Goal: Information Seeking & Learning: Learn about a topic

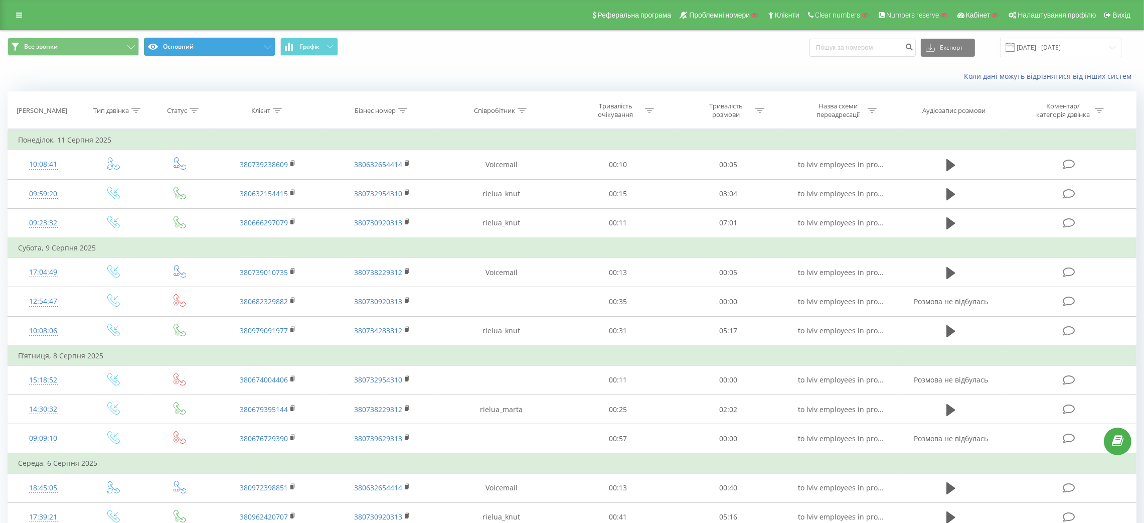
click at [197, 54] on button "Основний" at bounding box center [209, 47] width 131 height 18
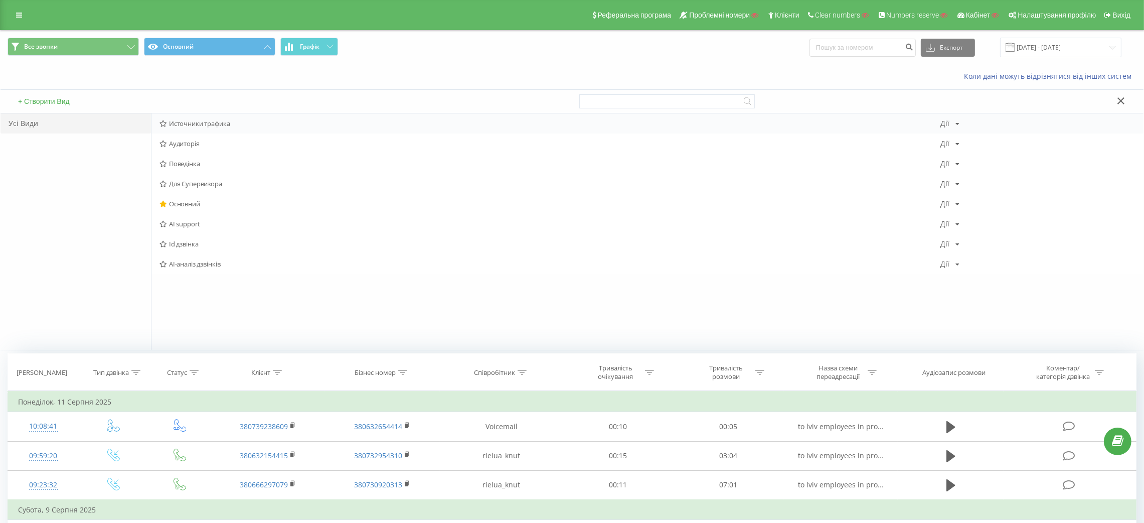
click at [222, 124] on span "Источники трафика" at bounding box center [550, 123] width 781 height 7
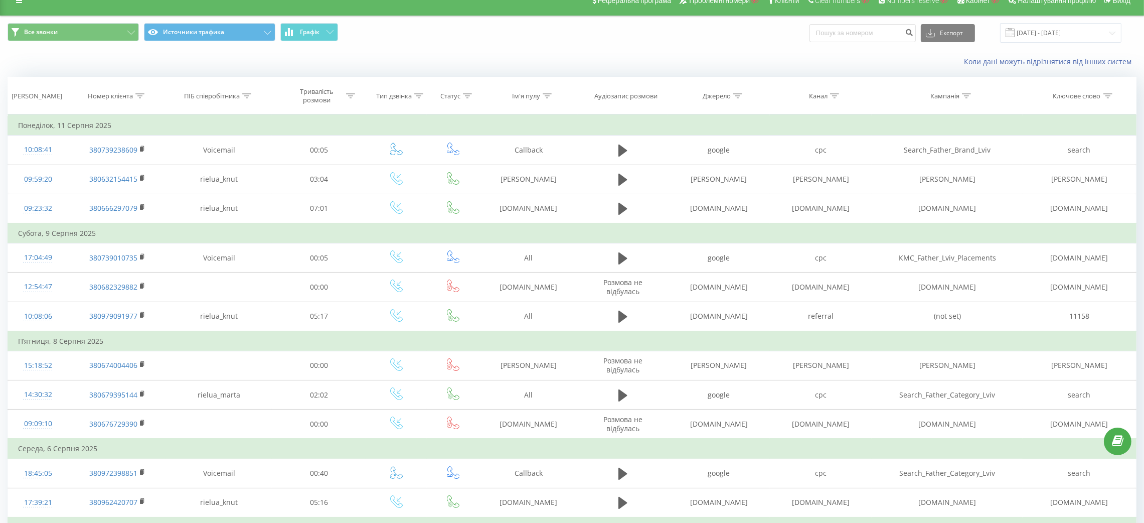
scroll to position [5, 0]
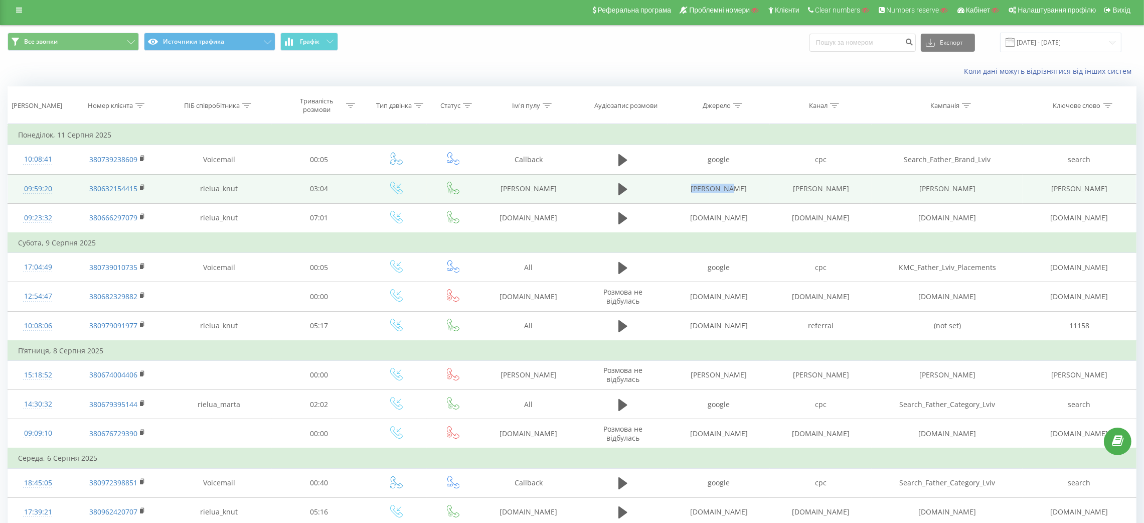
drag, startPoint x: 743, startPoint y: 188, endPoint x: 697, endPoint y: 189, distance: 46.2
click at [697, 189] on td "[PERSON_NAME]" at bounding box center [719, 188] width 102 height 29
copy td "[PERSON_NAME]"
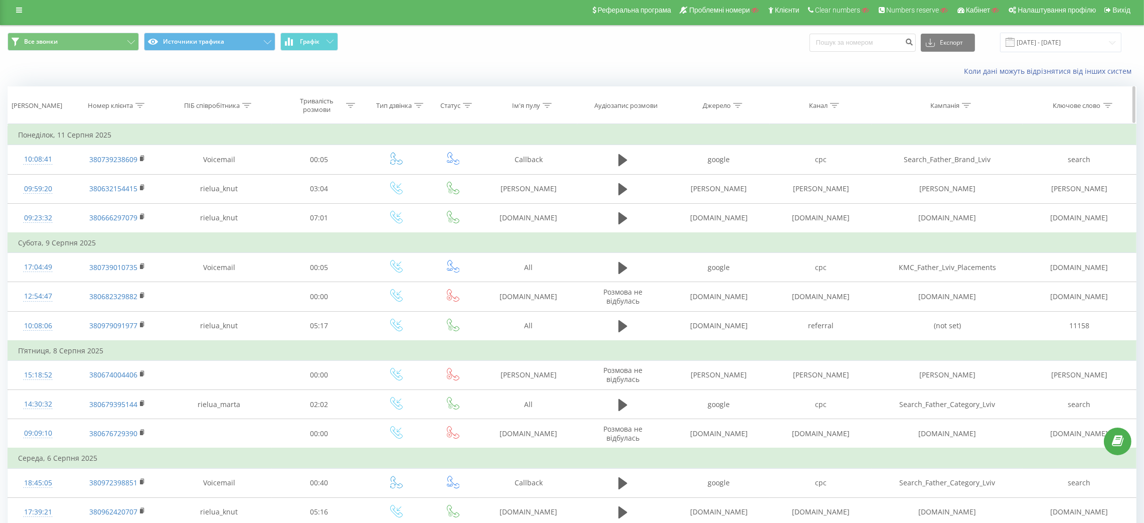
click at [735, 104] on icon at bounding box center [737, 105] width 9 height 5
click at [718, 175] on input "text" at bounding box center [719, 178] width 88 height 18
click at [724, 156] on div at bounding box center [713, 154] width 71 height 10
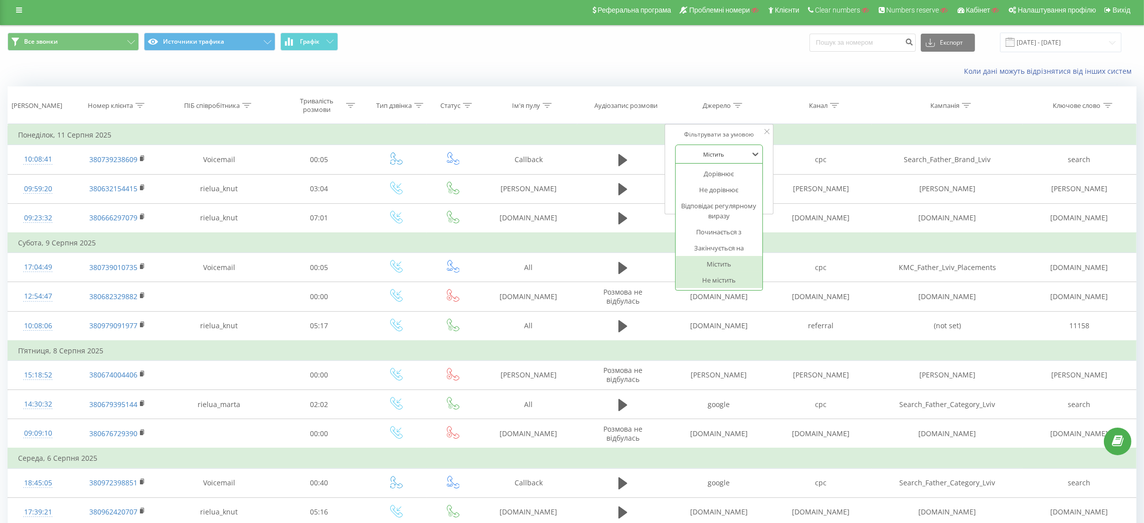
click at [720, 281] on div "Не містить" at bounding box center [719, 280] width 87 height 16
click at [715, 179] on input "text" at bounding box center [719, 178] width 88 height 18
paste input "[PERSON_NAME]"
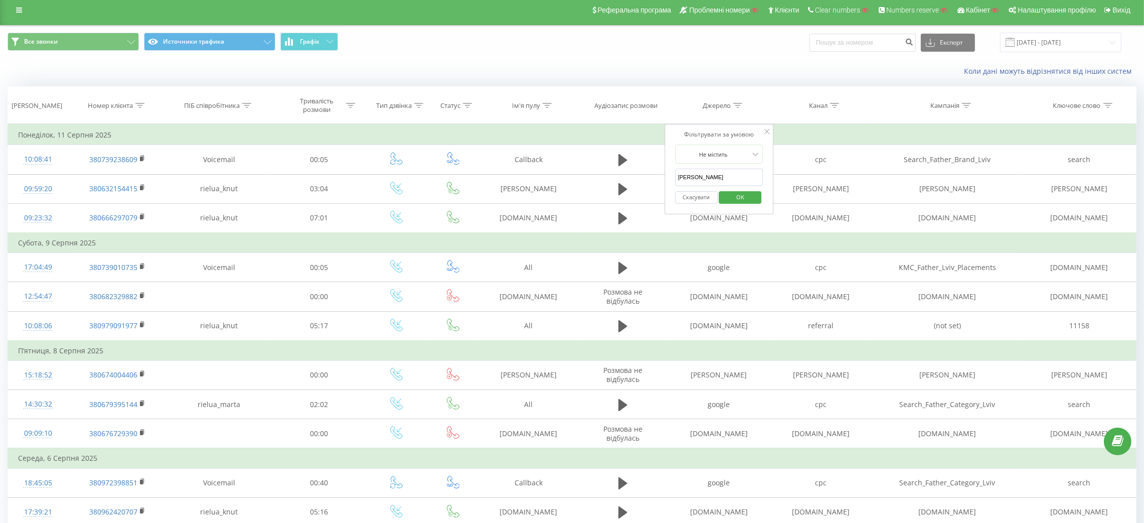
type input "[PERSON_NAME]"
click at [747, 201] on span "OK" at bounding box center [740, 197] width 28 height 16
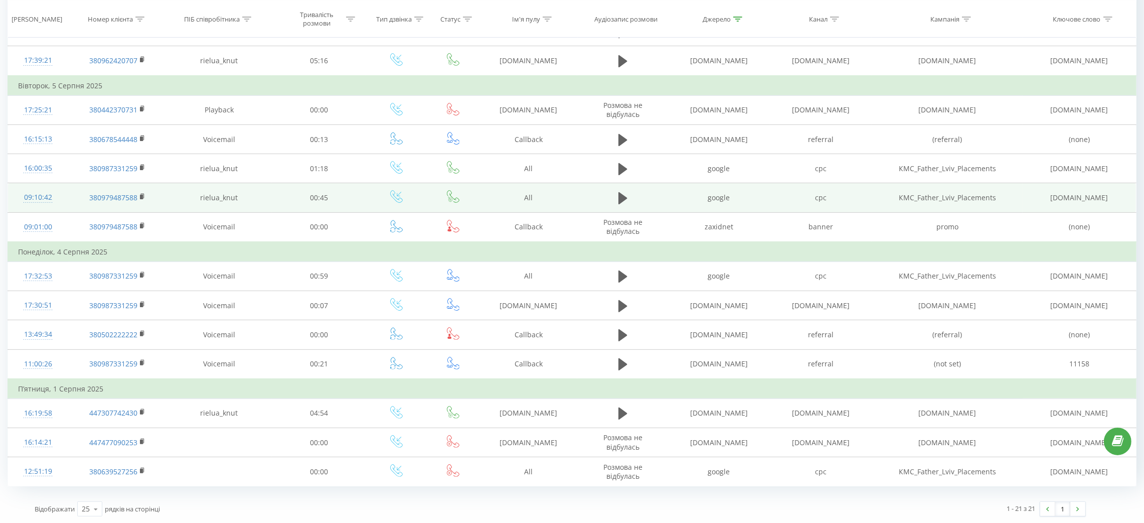
scroll to position [398, 0]
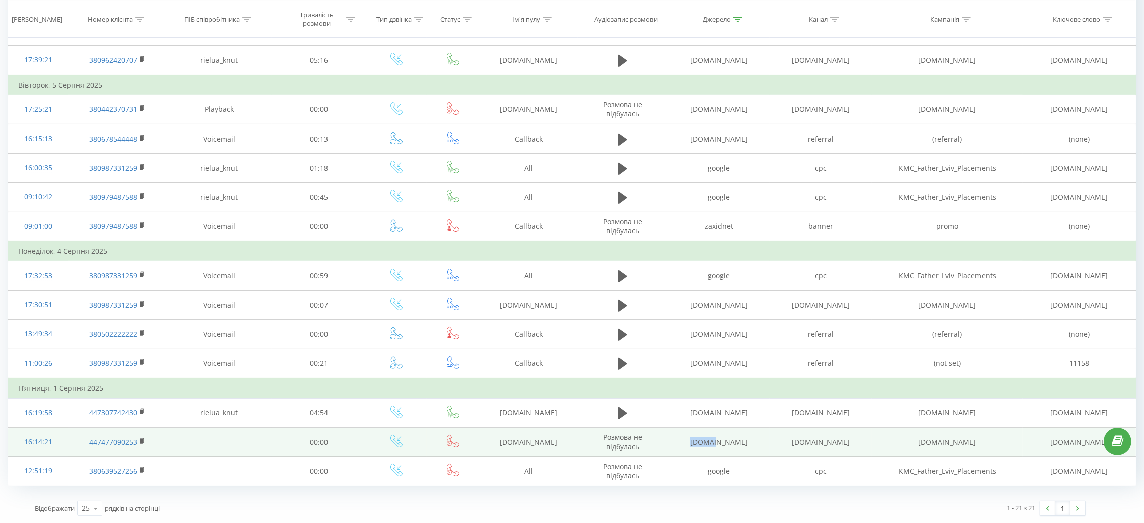
drag, startPoint x: 741, startPoint y: 444, endPoint x: 707, endPoint y: 445, distance: 34.6
click at [707, 445] on td "[DOMAIN_NAME]" at bounding box center [719, 441] width 102 height 29
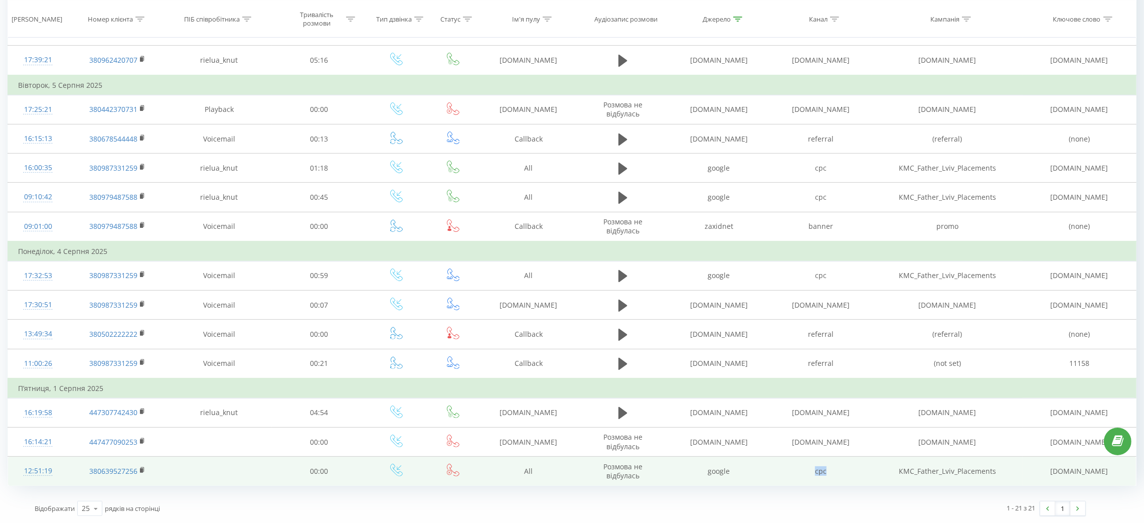
drag, startPoint x: 799, startPoint y: 471, endPoint x: 839, endPoint y: 472, distance: 40.1
click at [839, 472] on td "cpc" at bounding box center [821, 470] width 102 height 29
copy td "cpc"
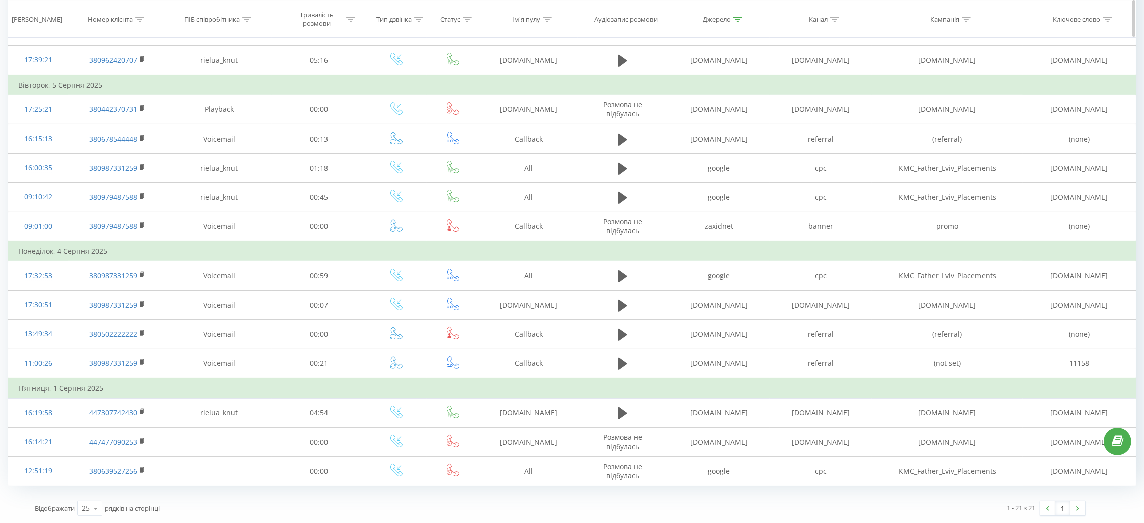
click at [833, 17] on icon at bounding box center [835, 18] width 9 height 5
click at [812, 85] on input "text" at bounding box center [821, 91] width 88 height 18
paste input "cpc"
click at [834, 113] on span "OK" at bounding box center [842, 110] width 28 height 16
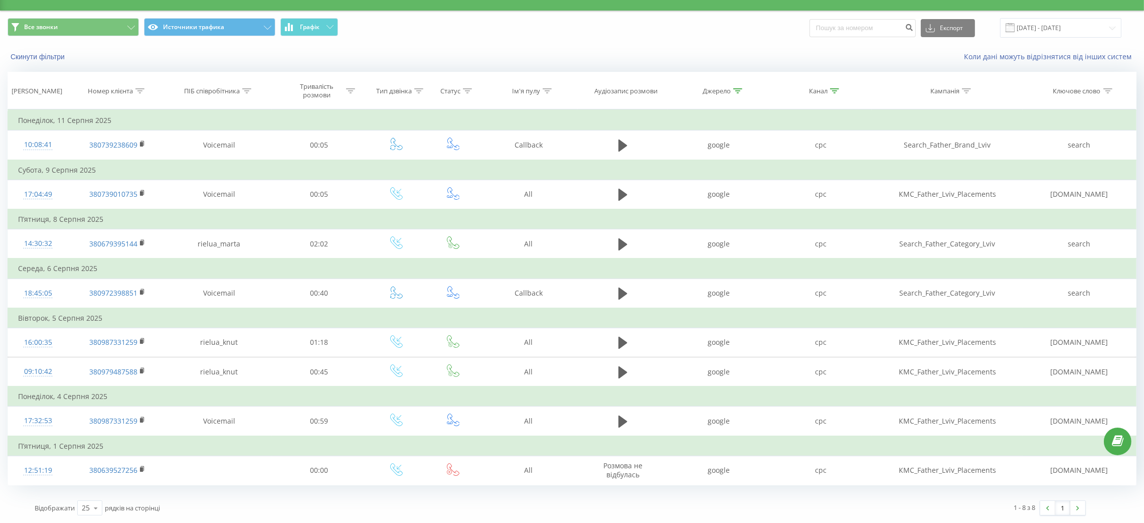
scroll to position [18, 0]
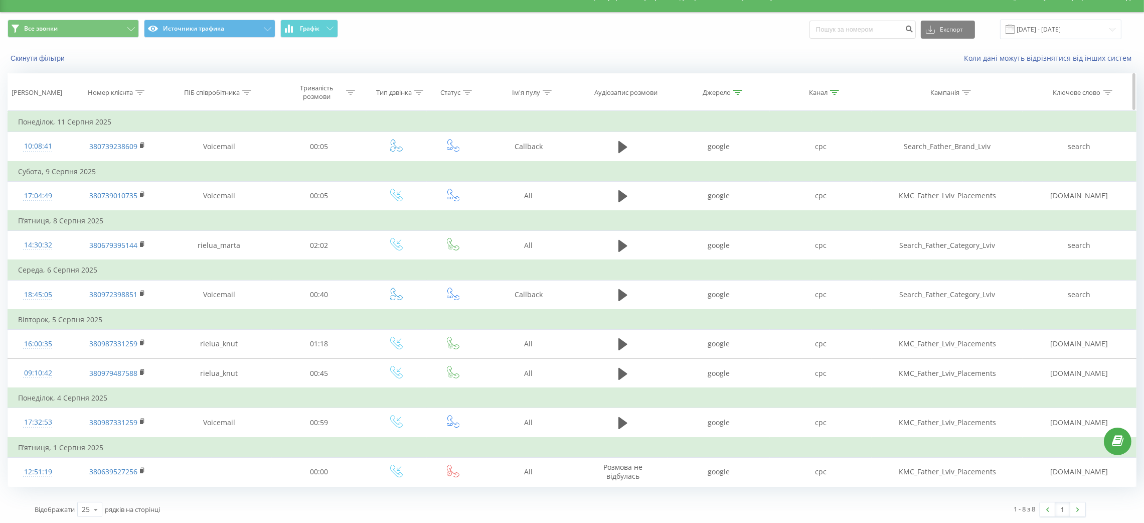
click at [738, 92] on icon at bounding box center [737, 92] width 9 height 5
click at [699, 185] on button "Скасувати" at bounding box center [696, 184] width 43 height 13
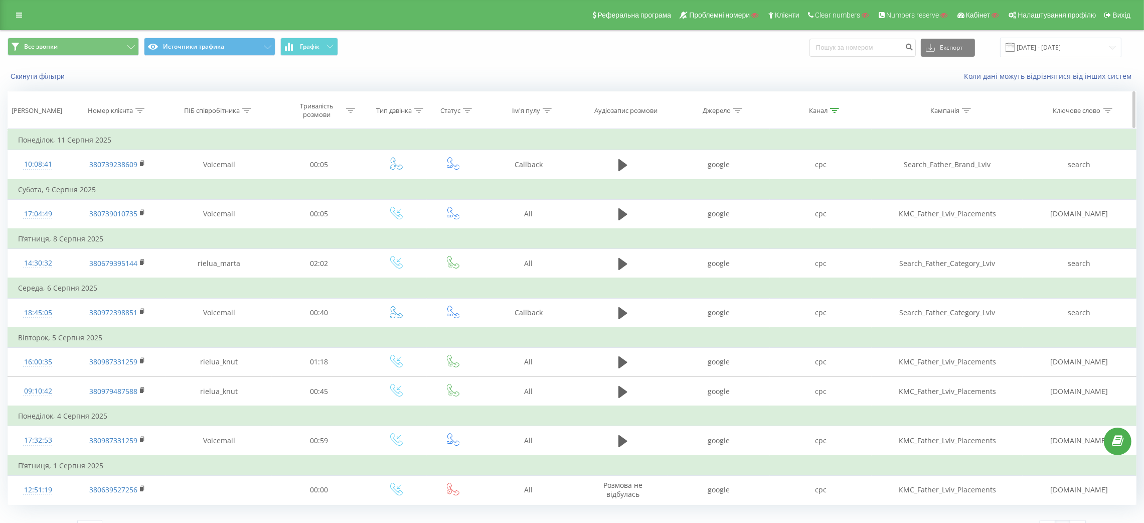
click at [832, 112] on icon at bounding box center [834, 110] width 9 height 5
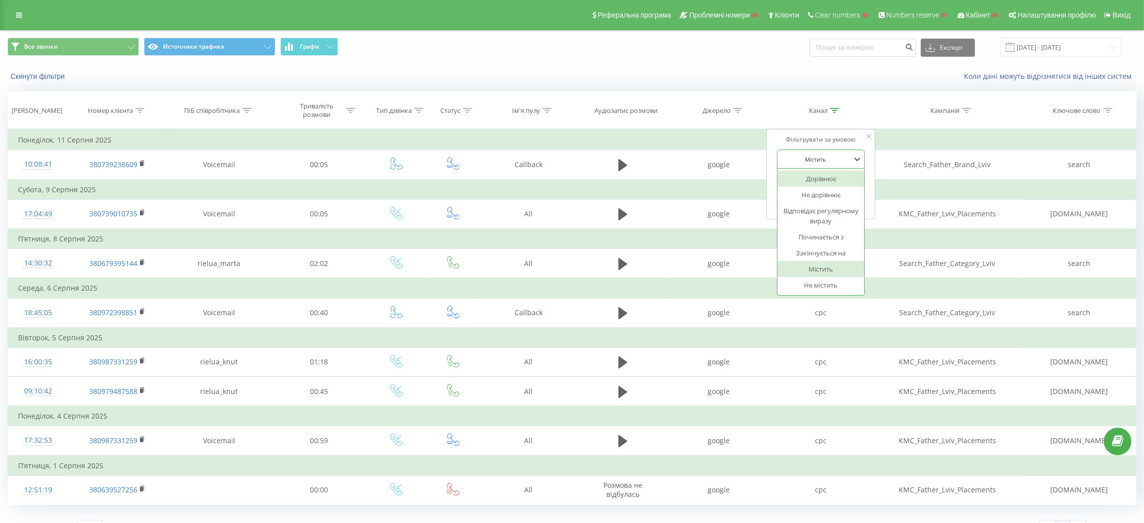
click at [826, 162] on div at bounding box center [815, 159] width 71 height 10
click at [837, 287] on div "Не містить" at bounding box center [820, 285] width 87 height 16
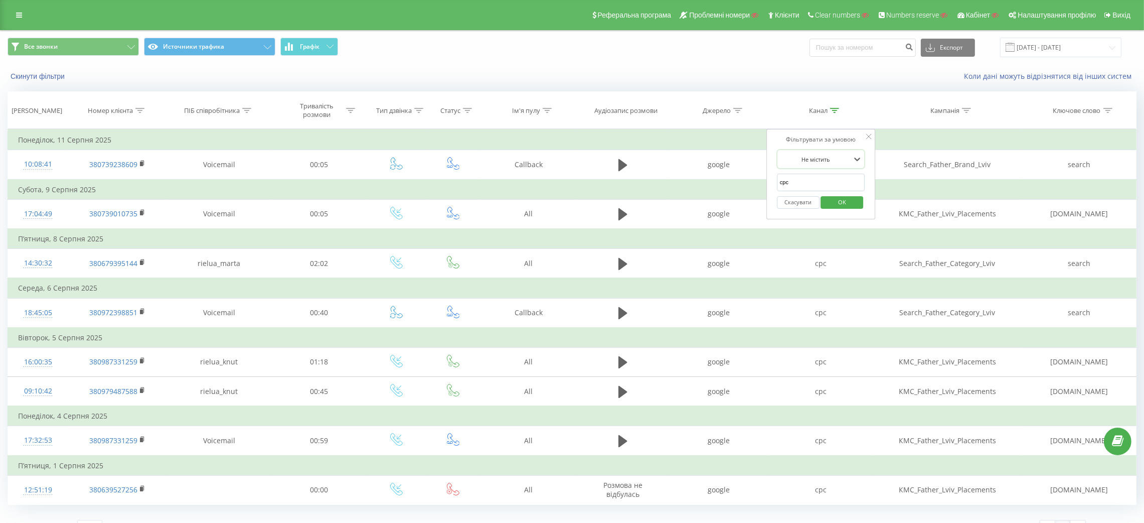
click at [844, 201] on span "OK" at bounding box center [842, 202] width 28 height 16
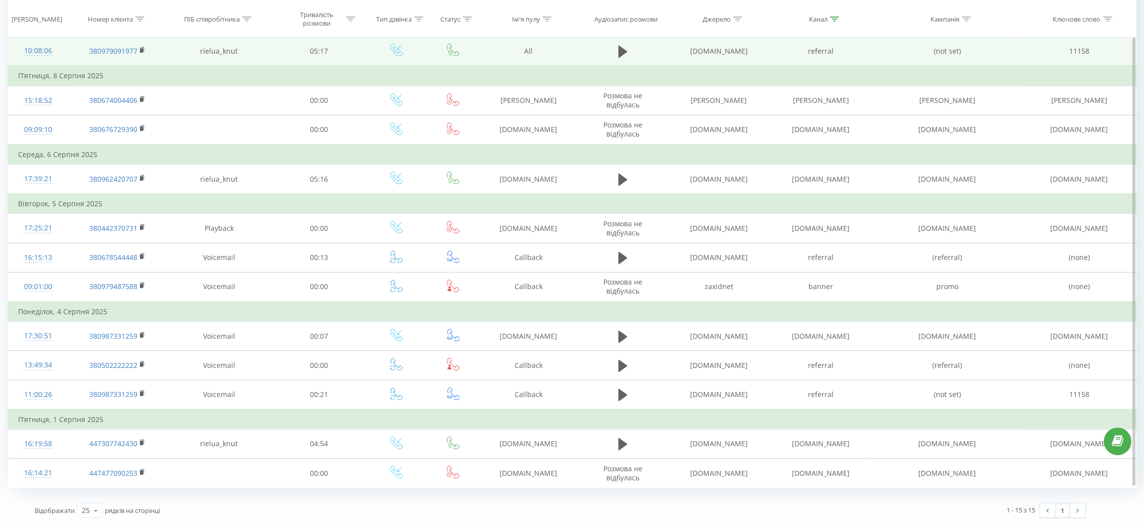
scroll to position [222, 0]
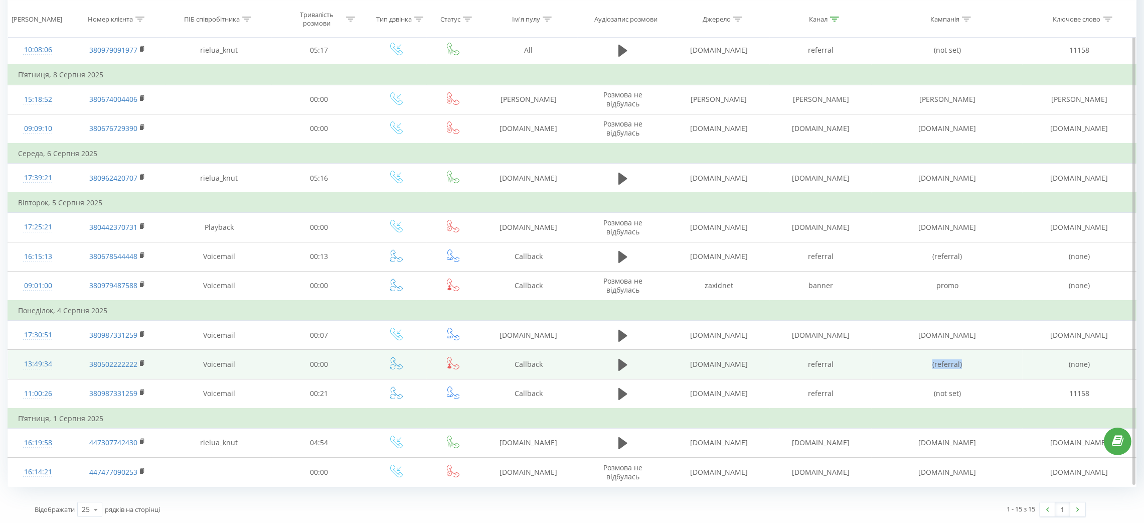
drag, startPoint x: 918, startPoint y: 362, endPoint x: 971, endPoint y: 361, distance: 52.2
click at [971, 361] on td "(referral)" at bounding box center [947, 364] width 151 height 29
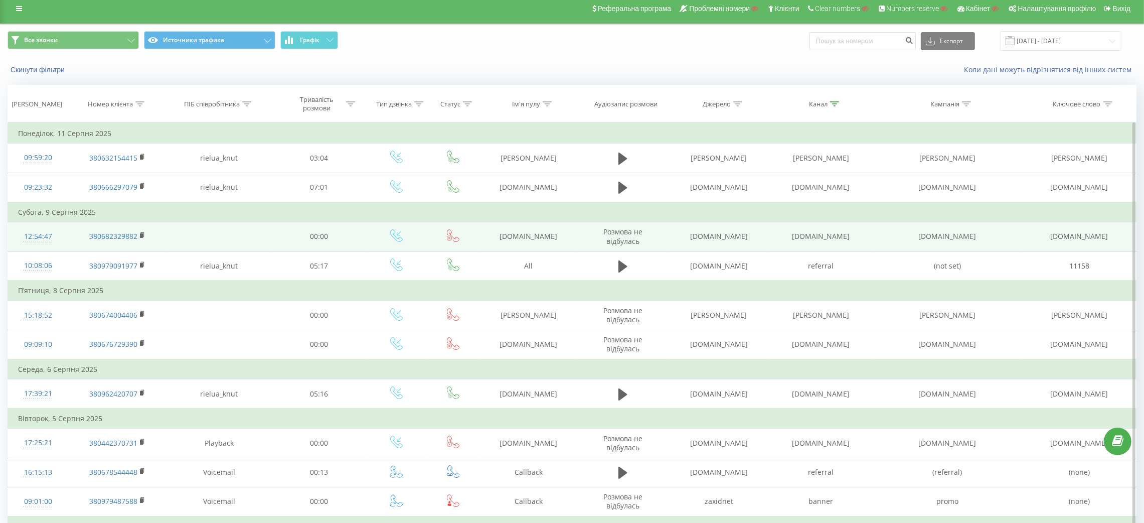
scroll to position [0, 0]
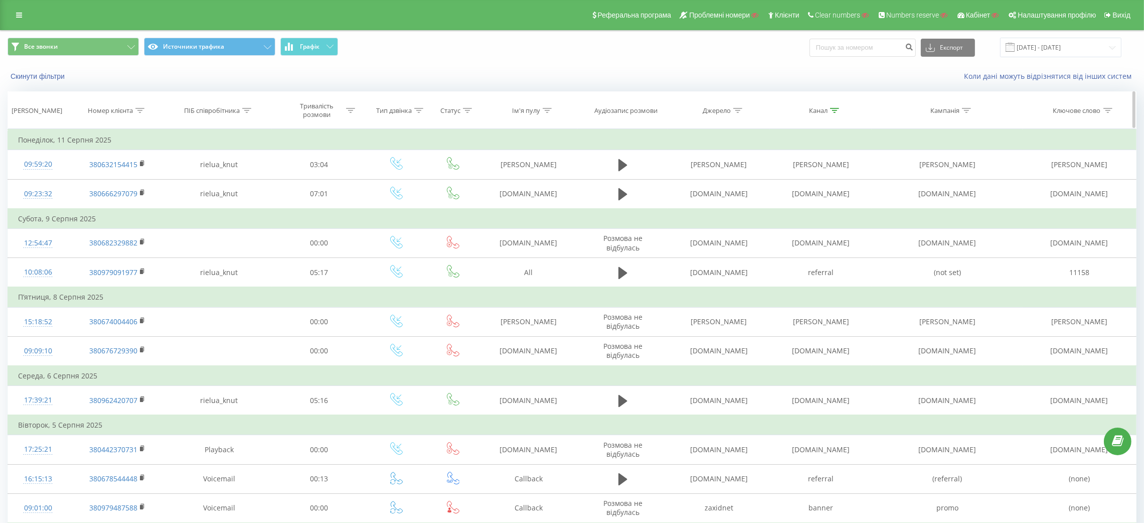
click at [418, 106] on div at bounding box center [418, 110] width 9 height 9
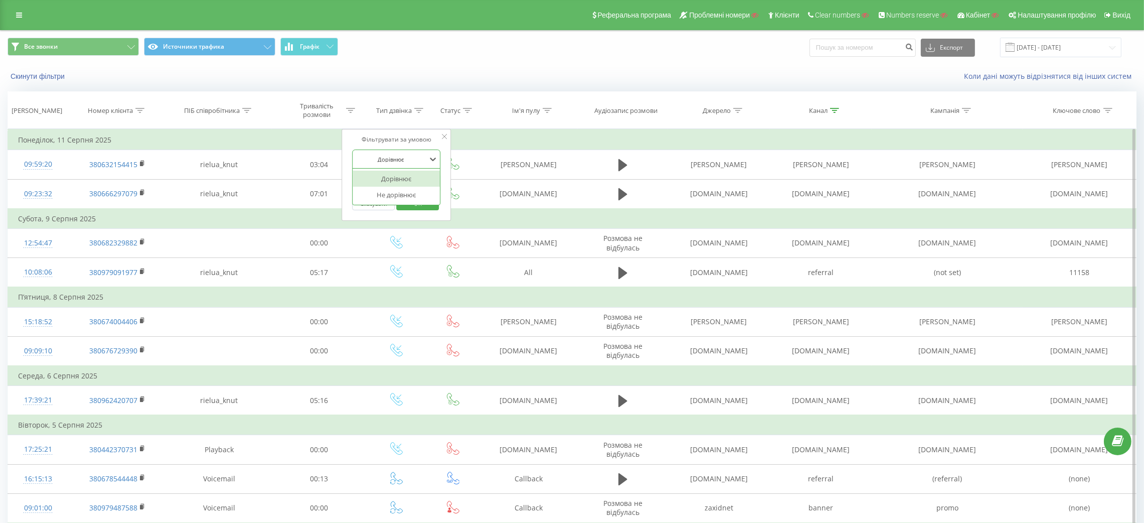
click at [412, 155] on div at bounding box center [391, 159] width 71 height 10
click at [397, 194] on div "Не дорівнює" at bounding box center [396, 195] width 87 height 16
click at [401, 187] on div "Введіть значення" at bounding box center [391, 183] width 71 height 8
click at [399, 275] on div "Callback" at bounding box center [396, 267] width 87 height 16
click at [421, 209] on span "OK" at bounding box center [418, 204] width 28 height 16
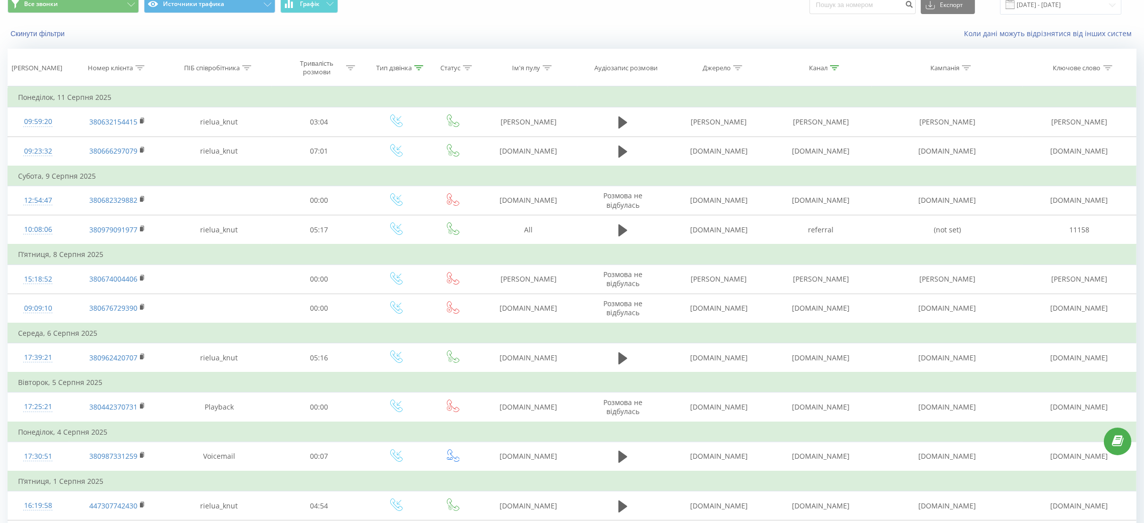
scroll to position [31, 0]
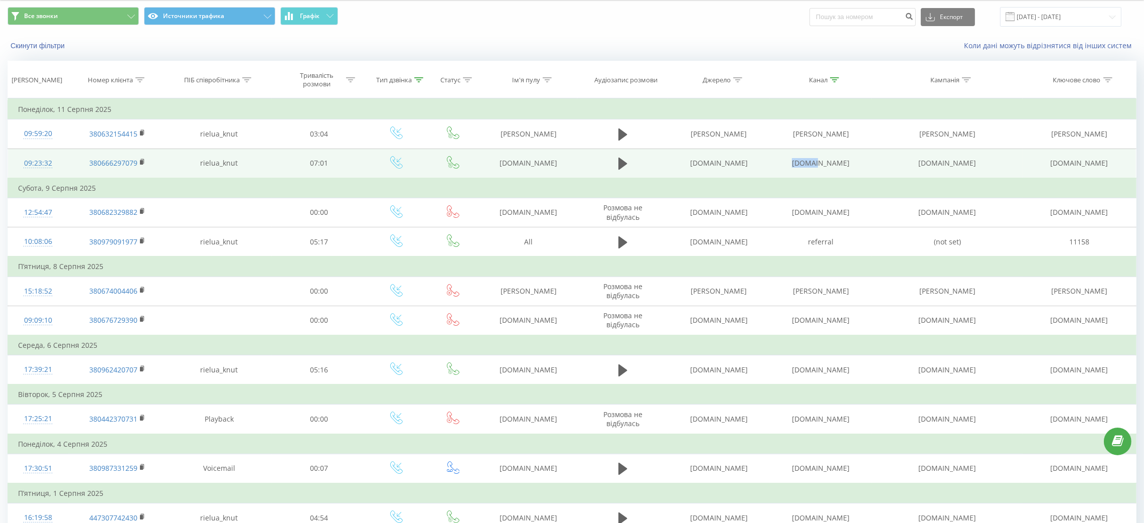
drag, startPoint x: 797, startPoint y: 168, endPoint x: 863, endPoint y: 168, distance: 65.7
click at [863, 168] on td "[DOMAIN_NAME]" at bounding box center [821, 163] width 102 height 30
copy td "[DOMAIN_NAME]"
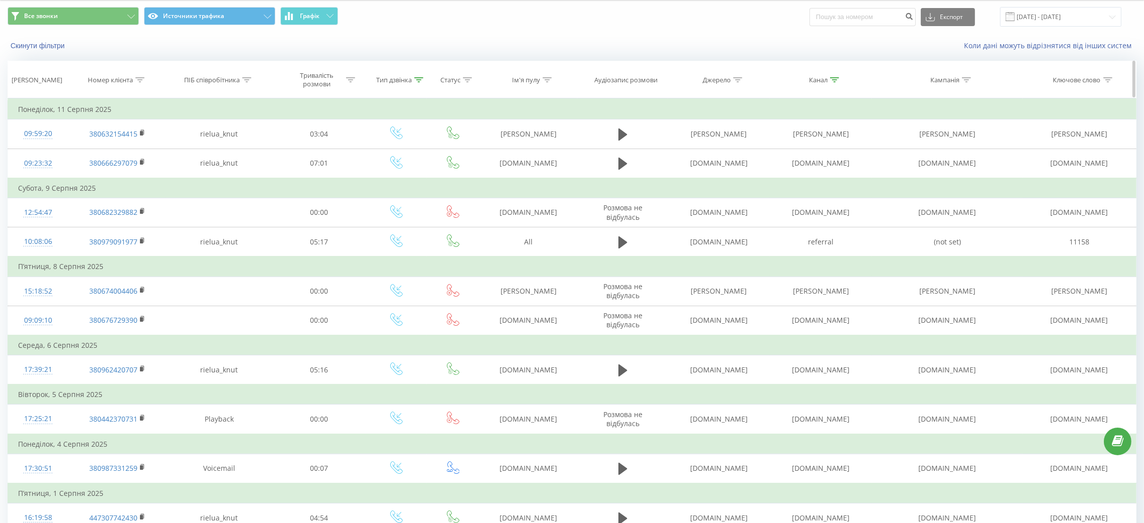
click at [838, 75] on th "Канал" at bounding box center [821, 79] width 102 height 37
click at [837, 79] on icon at bounding box center [834, 79] width 9 height 5
drag, startPoint x: 821, startPoint y: 152, endPoint x: 771, endPoint y: 162, distance: 50.0
click at [771, 162] on div "Фільтрувати за умовою Не містить cpc Скасувати OK" at bounding box center [820, 143] width 109 height 90
paste input "[DOMAIN_NAME]"
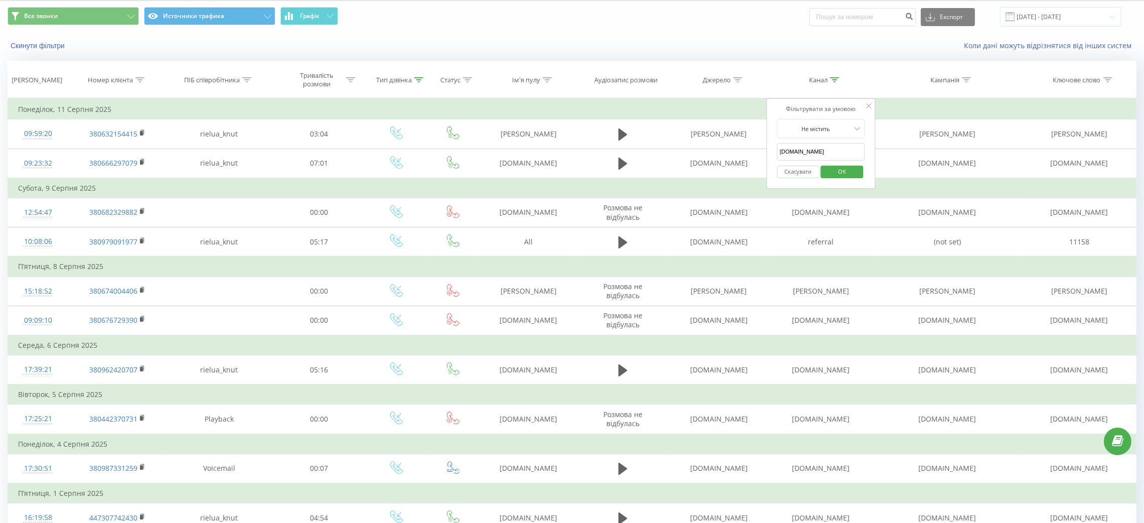
type input "[DOMAIN_NAME]"
click at [840, 171] on span "OK" at bounding box center [842, 172] width 28 height 16
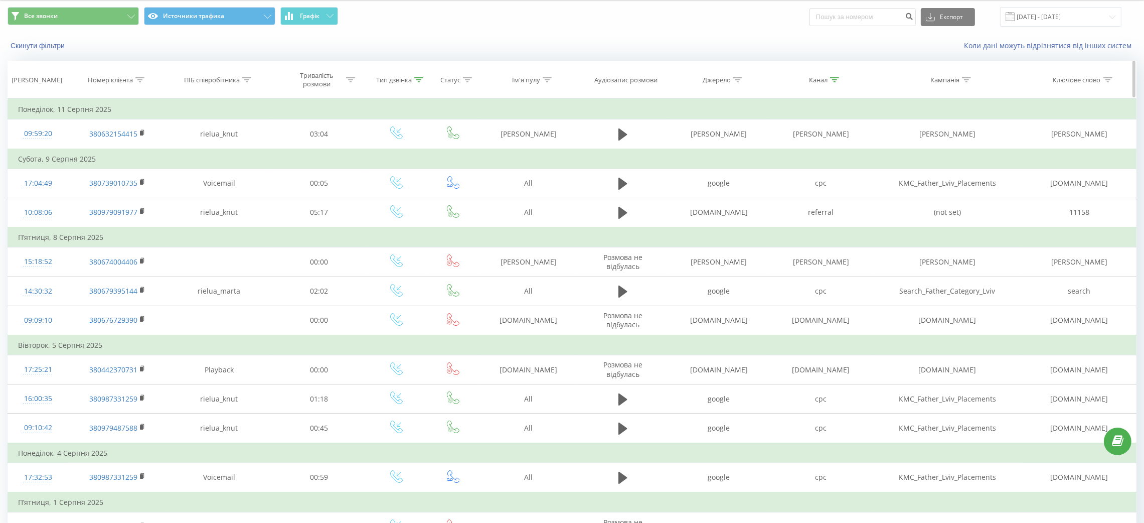
click at [416, 81] on icon at bounding box center [418, 79] width 9 height 5
click at [404, 137] on div "Не дорівнює" at bounding box center [397, 128] width 88 height 19
click at [399, 129] on div at bounding box center [391, 129] width 71 height 10
click at [375, 174] on button "Скасувати" at bounding box center [374, 173] width 43 height 13
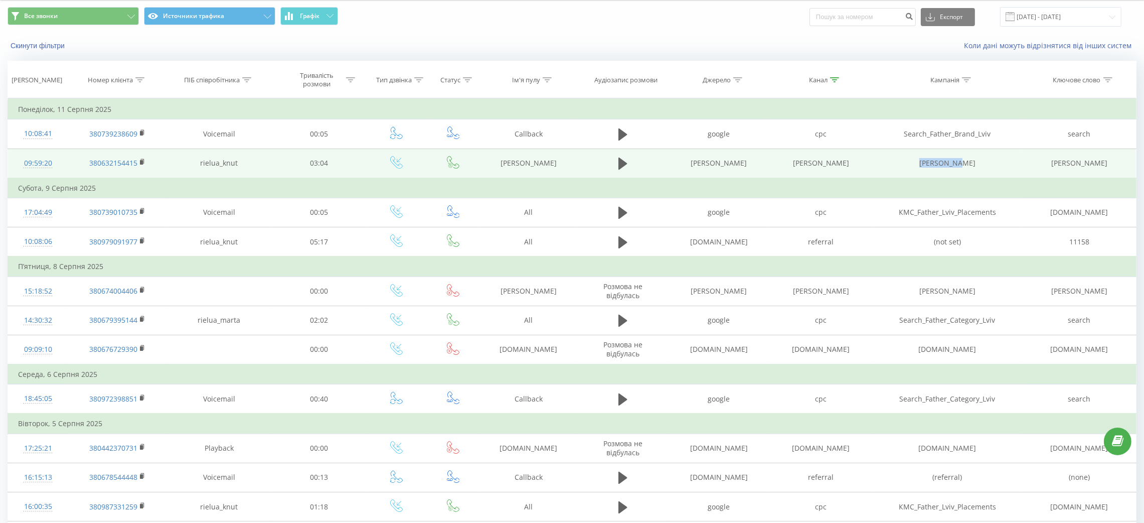
drag, startPoint x: 918, startPoint y: 161, endPoint x: 995, endPoint y: 164, distance: 76.3
click at [995, 164] on td "[PERSON_NAME]" at bounding box center [947, 163] width 151 height 30
copy td "[PERSON_NAME]"
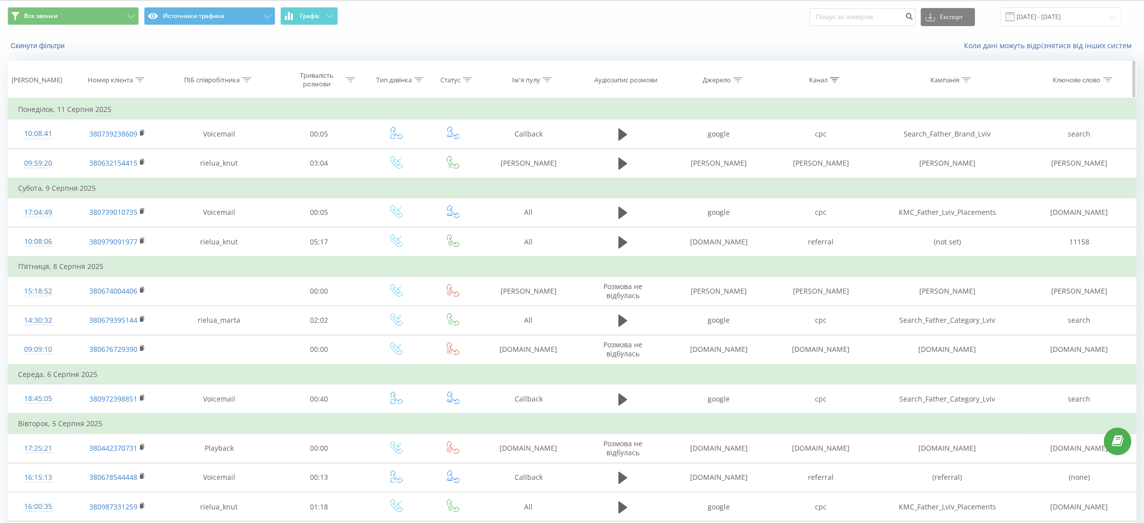
click at [967, 83] on div at bounding box center [966, 80] width 9 height 9
click at [959, 132] on div at bounding box center [941, 129] width 71 height 10
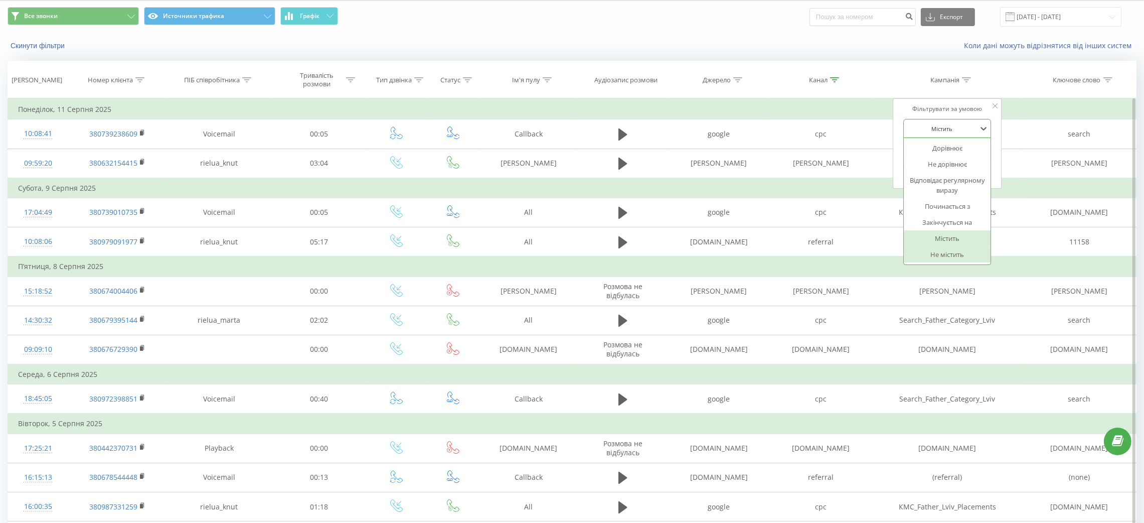
click at [952, 252] on div "Не містить" at bounding box center [947, 254] width 87 height 16
click at [942, 152] on input "text" at bounding box center [947, 152] width 88 height 18
paste input "[PERSON_NAME]"
type input "[PERSON_NAME]"
click at [968, 170] on span "OK" at bounding box center [969, 172] width 28 height 16
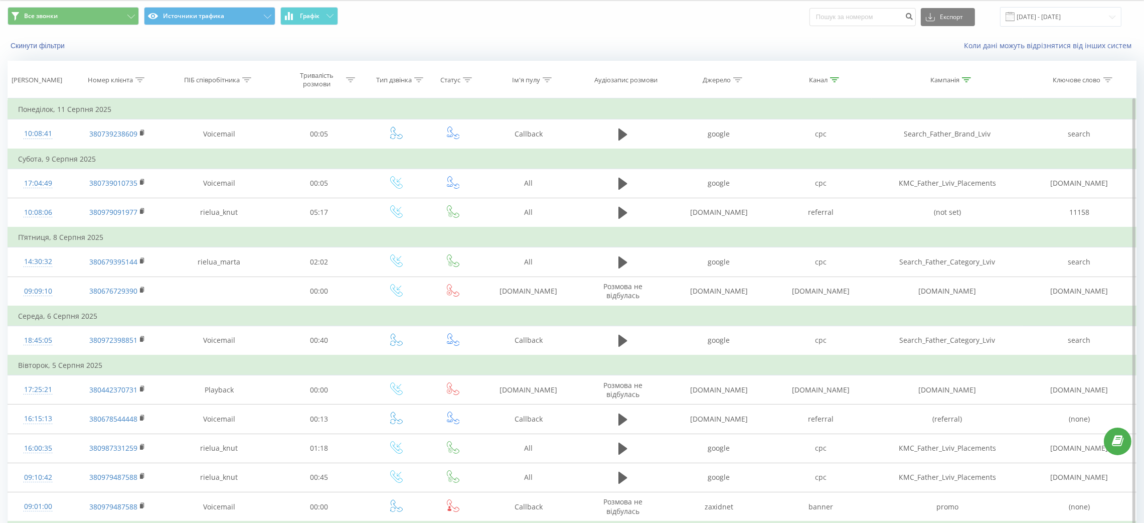
scroll to position [72, 0]
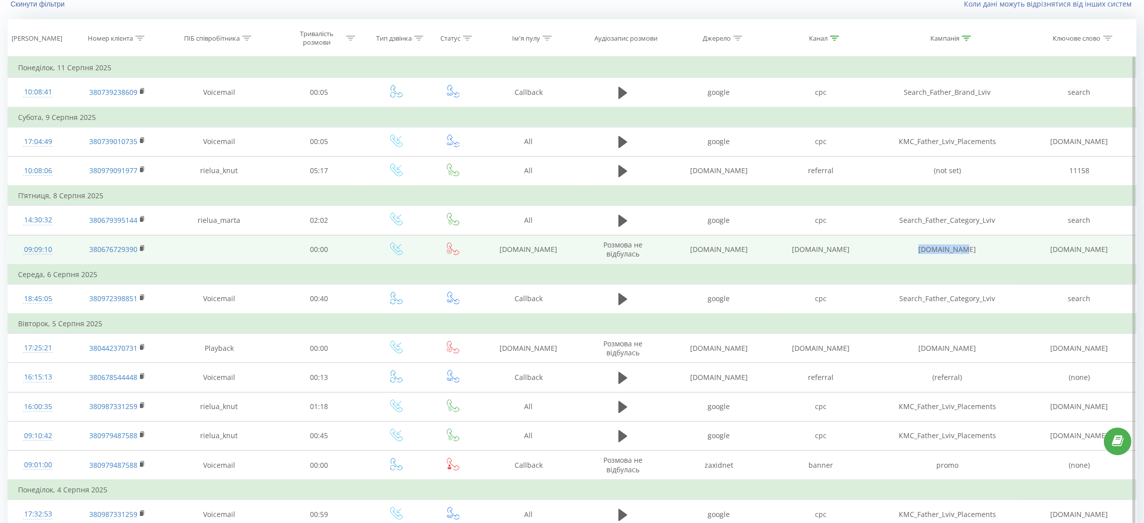
drag, startPoint x: 908, startPoint y: 254, endPoint x: 973, endPoint y: 254, distance: 65.2
click at [973, 254] on td "[DOMAIN_NAME]" at bounding box center [947, 250] width 151 height 30
copy td "[DOMAIN_NAME]"
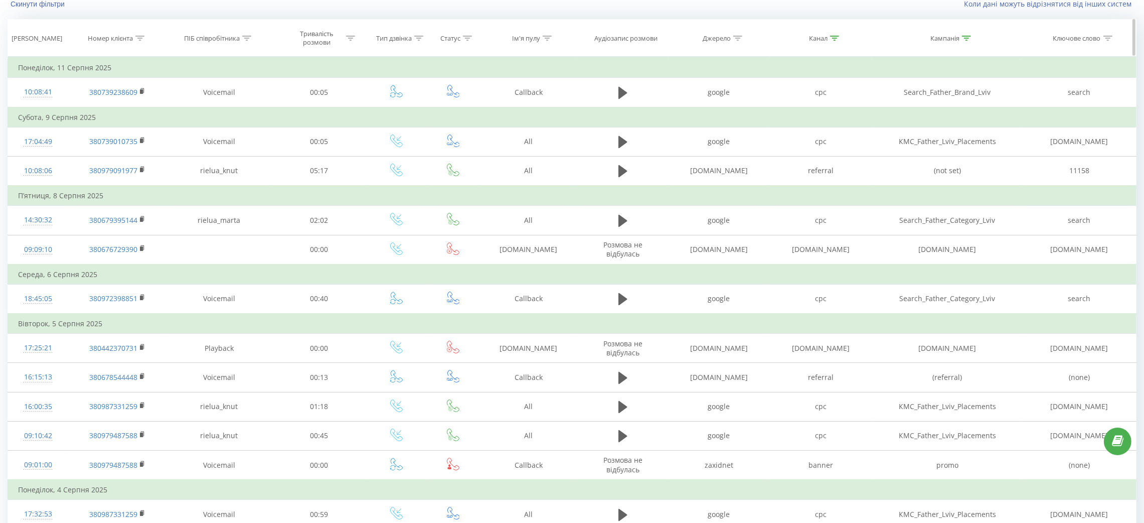
click at [1108, 36] on icon at bounding box center [1107, 38] width 9 height 5
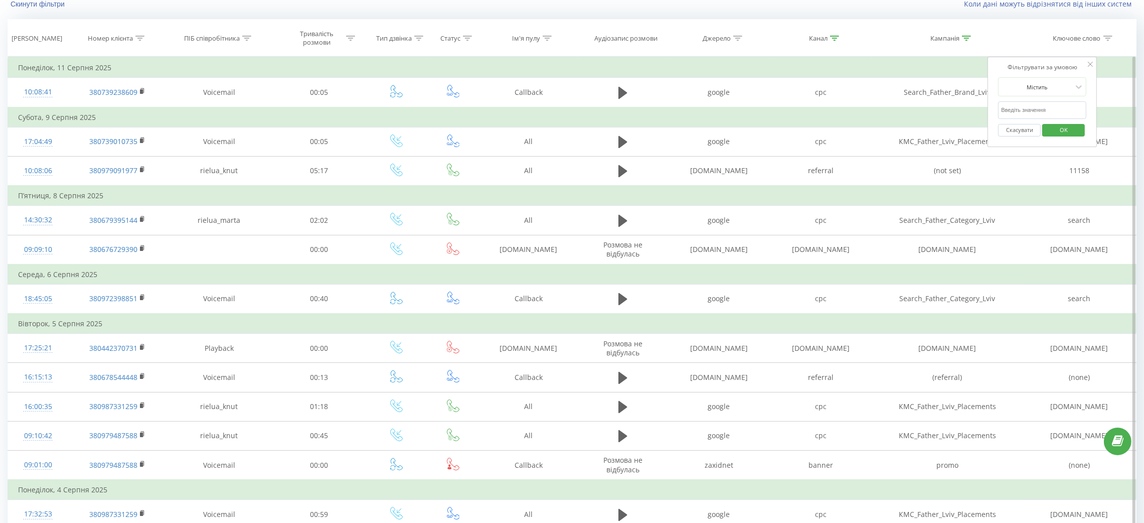
click at [1054, 117] on input "text" at bounding box center [1042, 110] width 88 height 18
click at [1052, 91] on div at bounding box center [1036, 87] width 71 height 10
click at [1056, 217] on div "Не містить" at bounding box center [1042, 213] width 87 height 16
click at [1031, 111] on input "text" at bounding box center [1042, 110] width 88 height 18
paste input "[DOMAIN_NAME]"
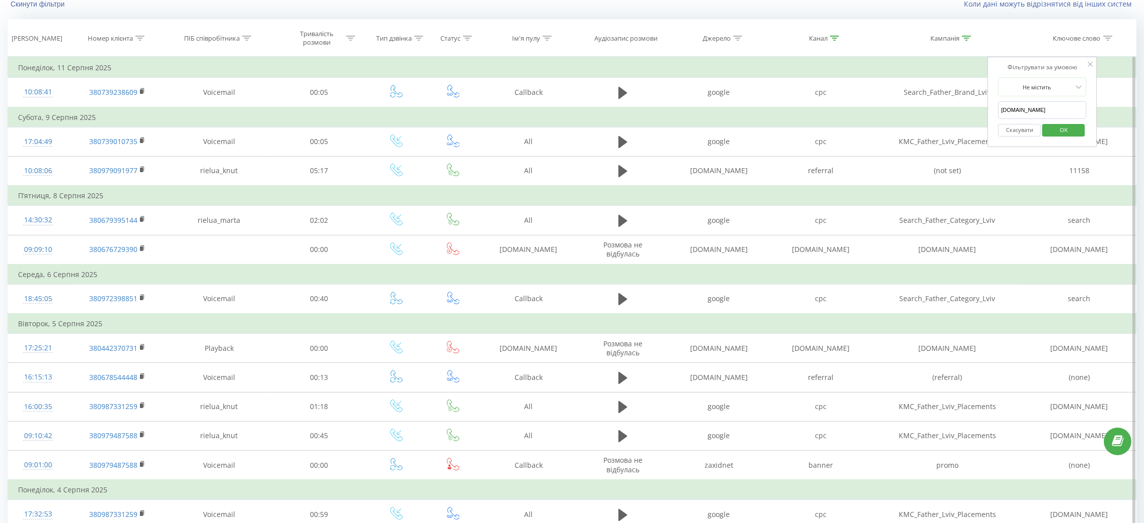
type input "[DOMAIN_NAME]"
click at [1060, 132] on span "OK" at bounding box center [1064, 130] width 28 height 16
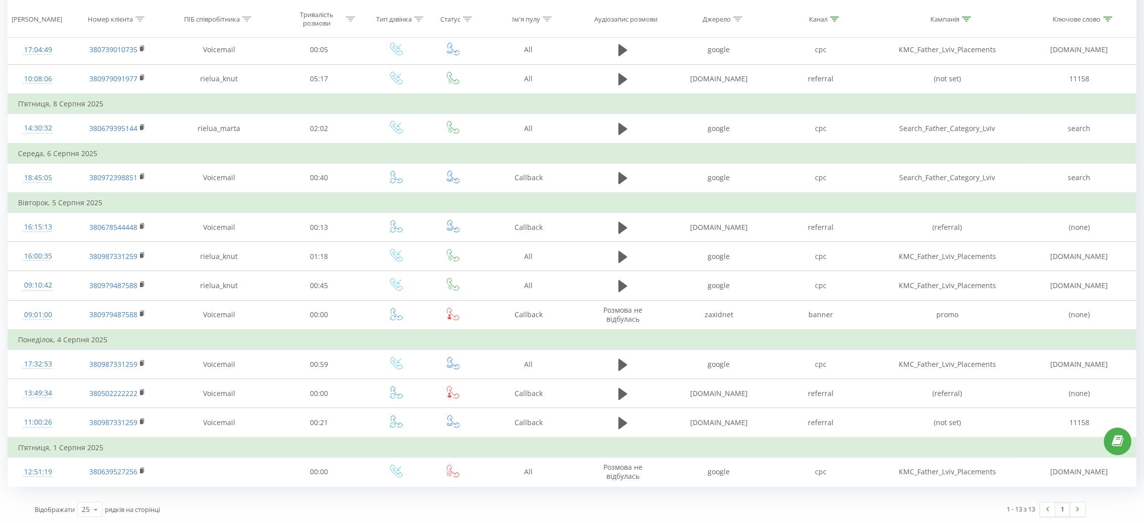
scroll to position [89, 0]
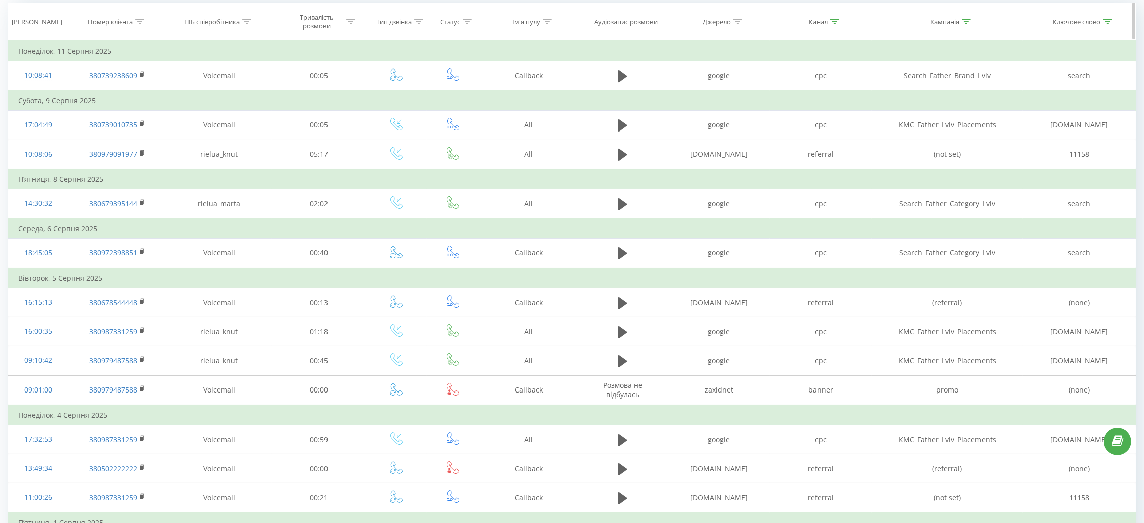
click at [835, 24] on div at bounding box center [834, 22] width 9 height 9
drag, startPoint x: 826, startPoint y: 96, endPoint x: 776, endPoint y: 102, distance: 50.1
click at [776, 102] on div "Фільтрувати за умовою Не містить [DOMAIN_NAME] Скасувати OK" at bounding box center [820, 85] width 109 height 90
click at [790, 113] on button "Скасувати" at bounding box center [798, 113] width 43 height 13
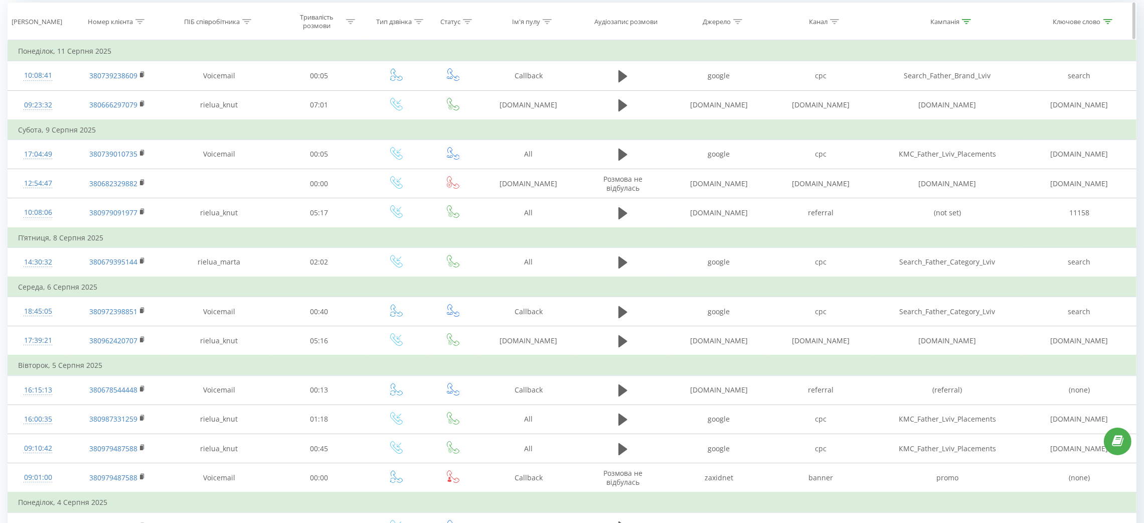
click at [736, 26] on th "Джерело" at bounding box center [719, 21] width 102 height 37
click at [736, 23] on icon at bounding box center [737, 21] width 9 height 5
click at [723, 93] on input "[PERSON_NAME]" at bounding box center [719, 94] width 88 height 18
paste input "[DOMAIN_NAME]"
type input "[DOMAIN_NAME]"
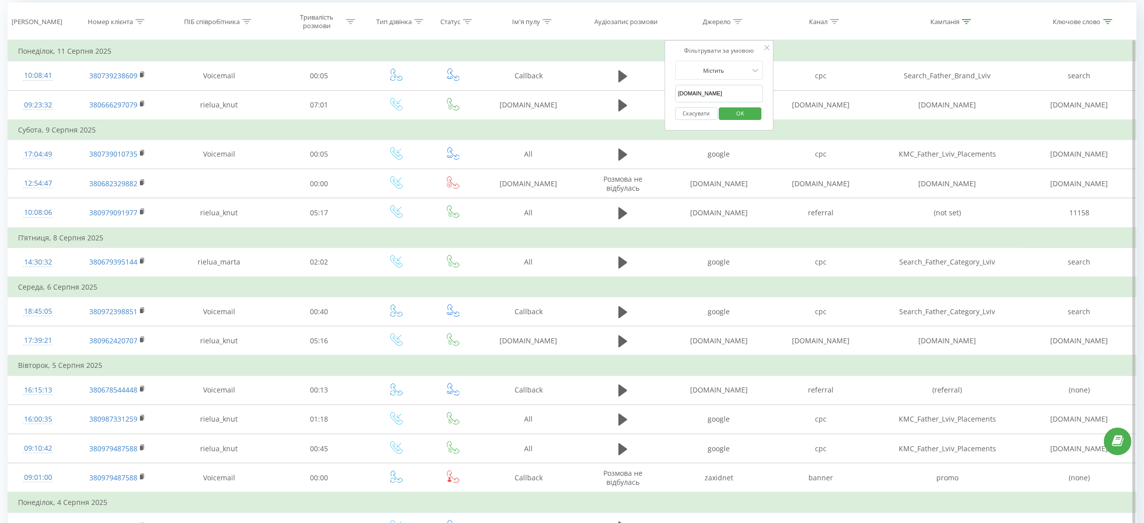
click at [734, 115] on span "OK" at bounding box center [740, 113] width 28 height 16
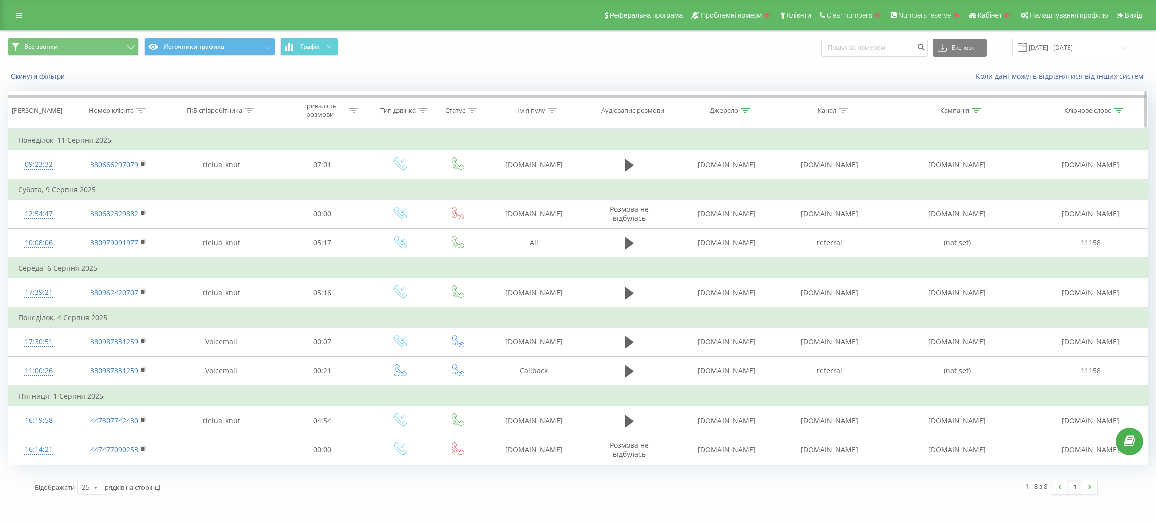
click at [737, 110] on div "Джерело" at bounding box center [724, 110] width 28 height 9
click at [706, 207] on button "Скасувати" at bounding box center [703, 202] width 43 height 13
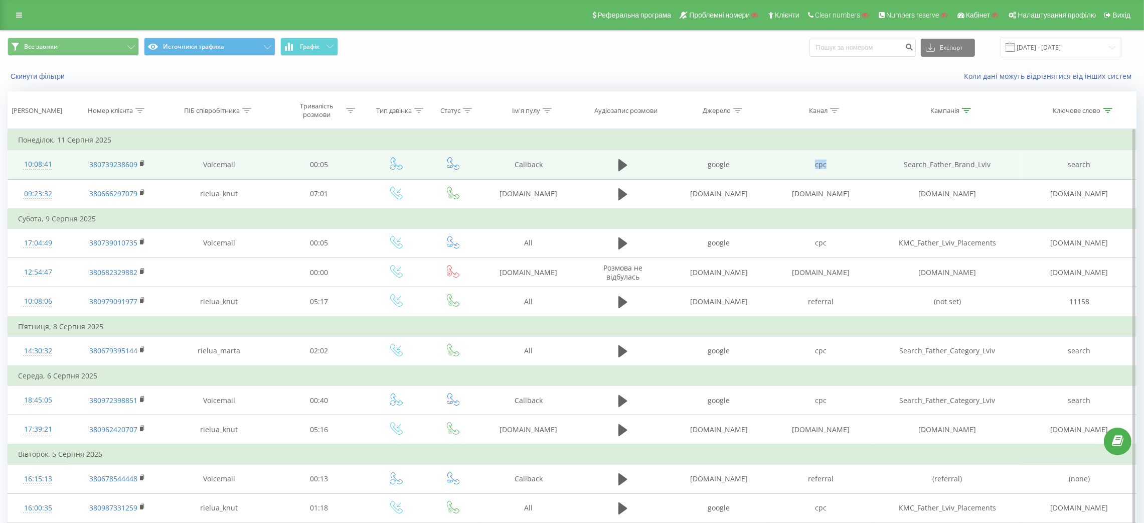
drag, startPoint x: 809, startPoint y: 161, endPoint x: 832, endPoint y: 162, distance: 23.1
click at [832, 162] on td "cpc" at bounding box center [821, 164] width 102 height 29
copy td "cpc"
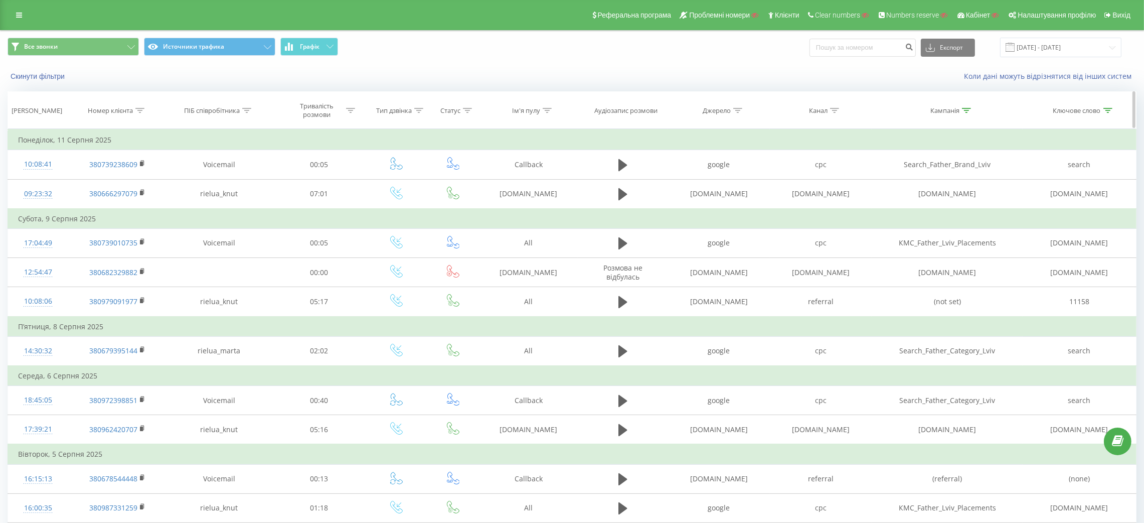
click at [831, 114] on div at bounding box center [834, 110] width 9 height 9
click at [826, 182] on input "[DOMAIN_NAME]" at bounding box center [821, 183] width 88 height 18
paste input "[DOMAIN_NAME]"
type input "[DOMAIN_NAME]"
click at [846, 201] on span "OK" at bounding box center [842, 202] width 28 height 16
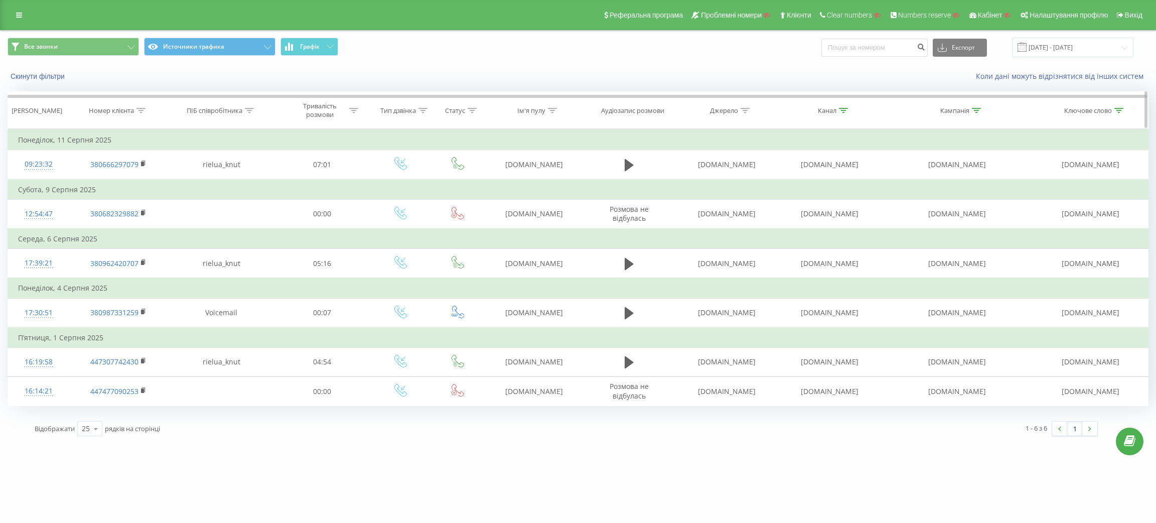
click at [839, 110] on icon at bounding box center [843, 110] width 9 height 5
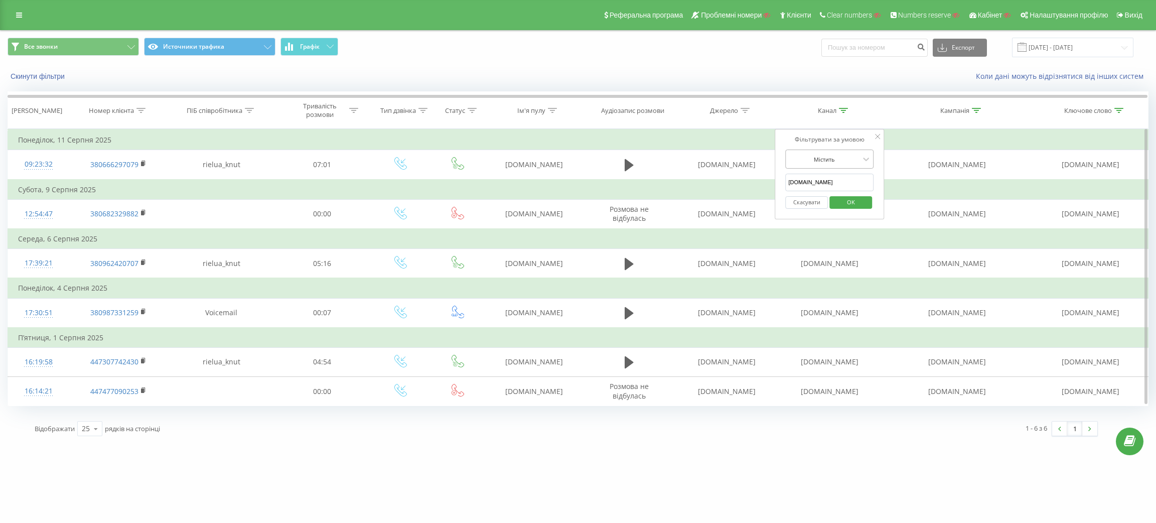
click at [835, 161] on div at bounding box center [823, 159] width 71 height 10
click at [832, 284] on div "Не містить" at bounding box center [829, 285] width 87 height 16
click at [852, 198] on span "OK" at bounding box center [851, 202] width 28 height 16
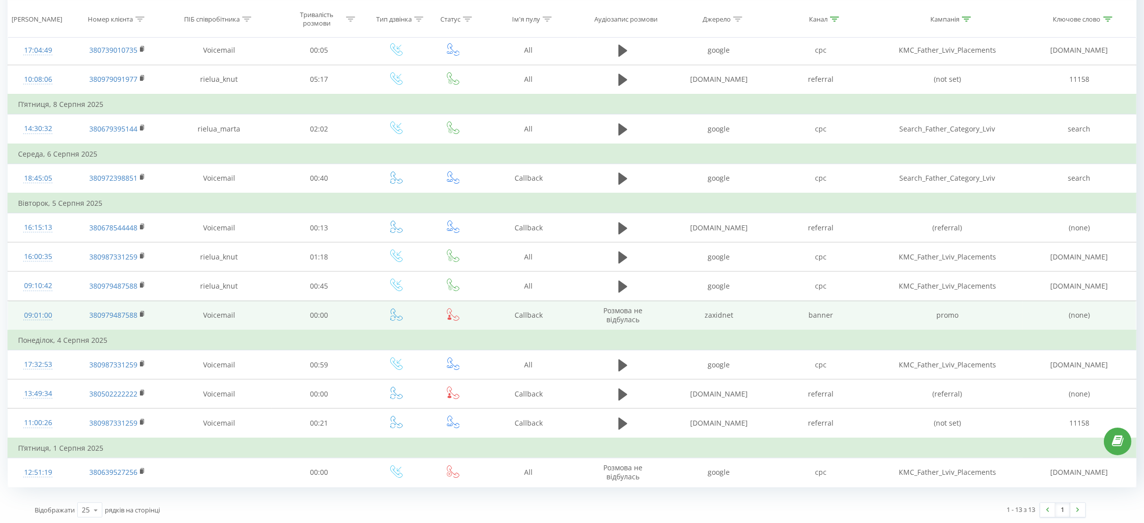
scroll to position [164, 0]
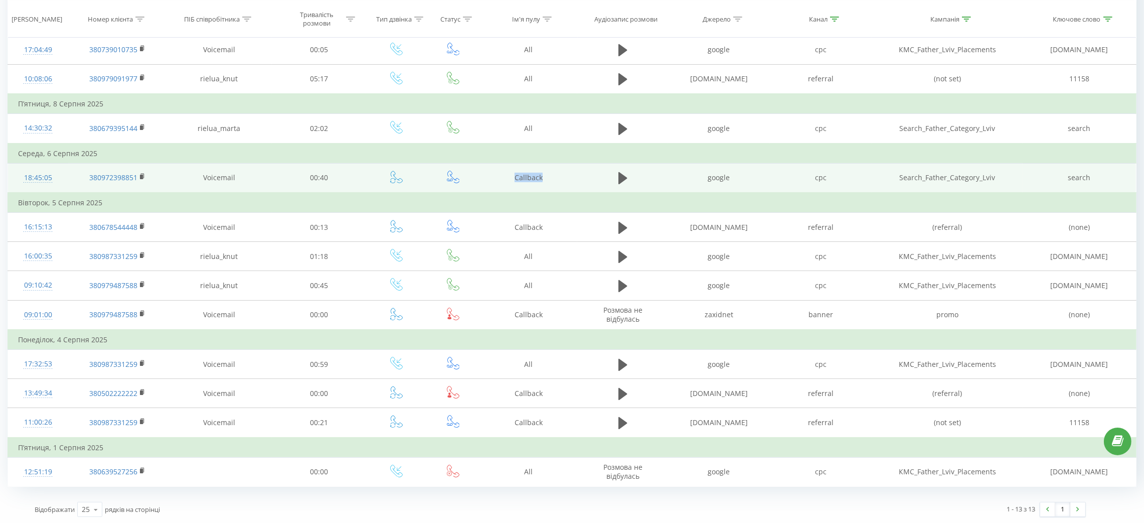
drag, startPoint x: 502, startPoint y: 181, endPoint x: 549, endPoint y: 176, distance: 47.4
click at [549, 176] on td "Callback" at bounding box center [529, 178] width 98 height 30
copy td "Callback"
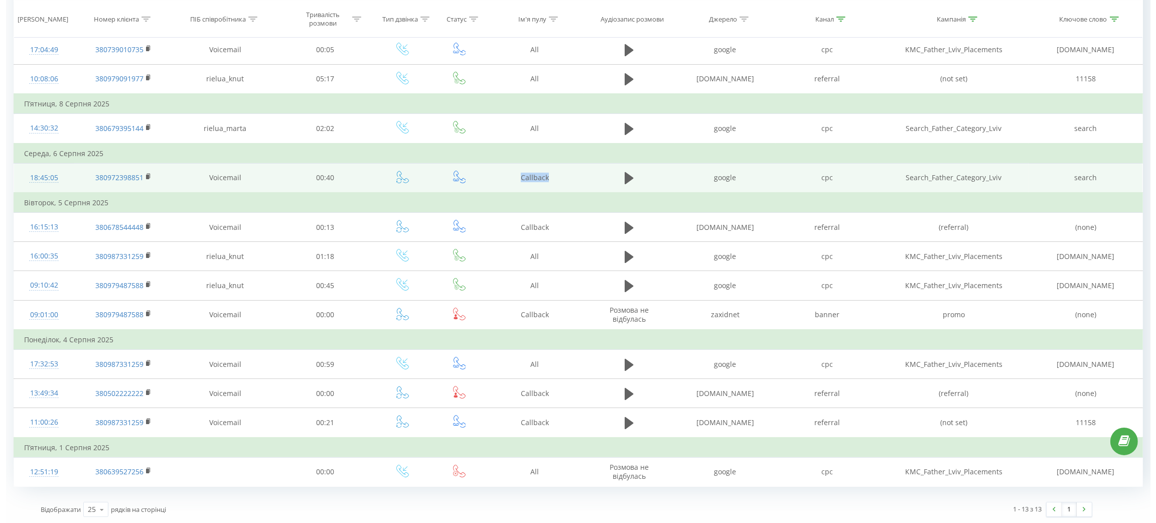
scroll to position [0, 0]
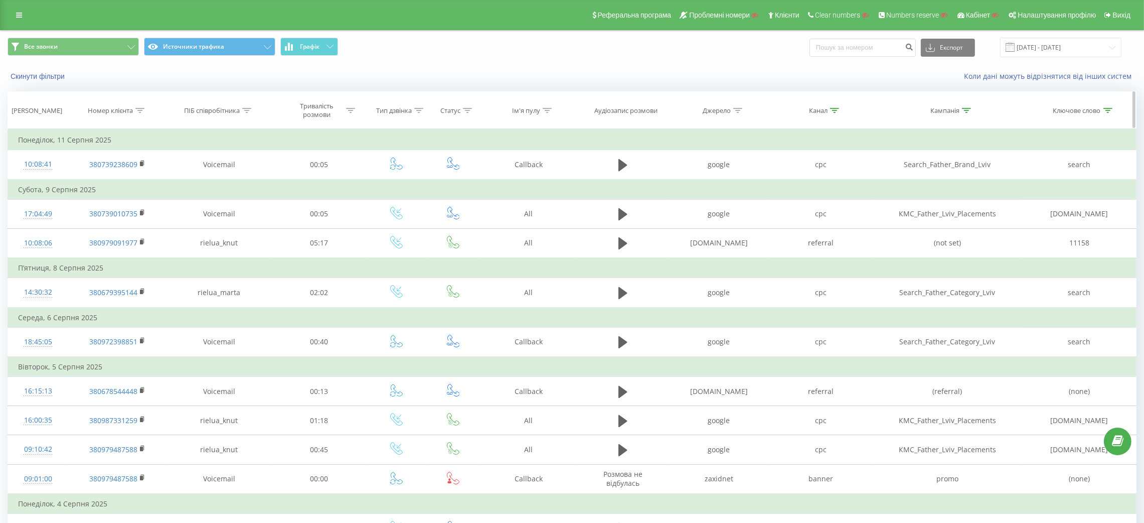
click at [545, 110] on icon at bounding box center [547, 110] width 9 height 5
drag, startPoint x: 545, startPoint y: 167, endPoint x: 544, endPoint y: 182, distance: 14.6
click at [544, 169] on div "7 results available. Use Up and Down to choose options, press Enter to select t…" at bounding box center [529, 158] width 88 height 19
click at [582, 81] on div "Коли дані можуть відрізнятися вiд інших систем" at bounding box center [786, 76] width 714 height 10
click at [521, 192] on div "Скасувати OK" at bounding box center [529, 202] width 88 height 23
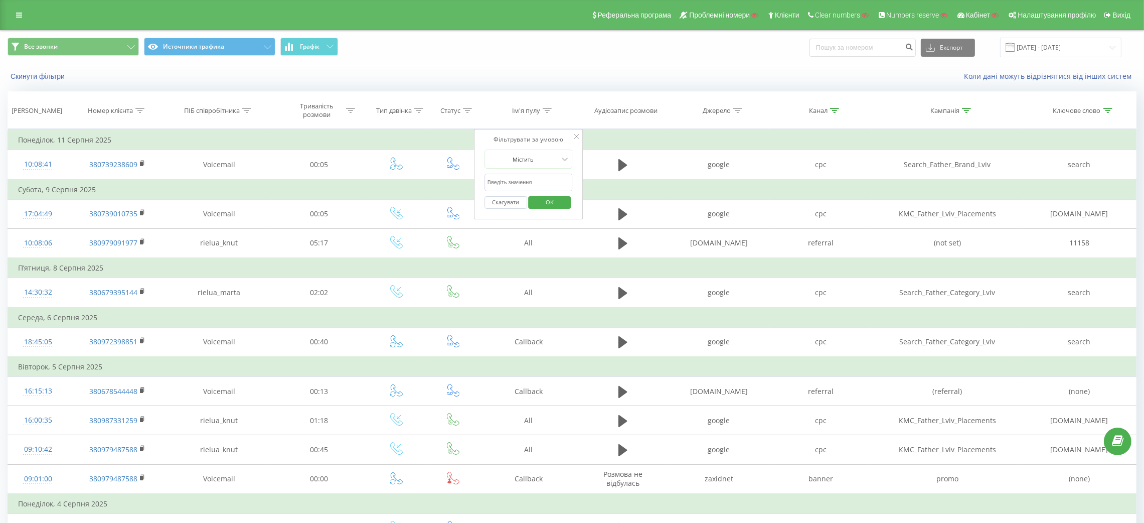
click at [521, 183] on input "text" at bounding box center [529, 183] width 88 height 18
paste input "Callback"
type input "Callback"
click at [548, 199] on span "OK" at bounding box center [550, 202] width 28 height 16
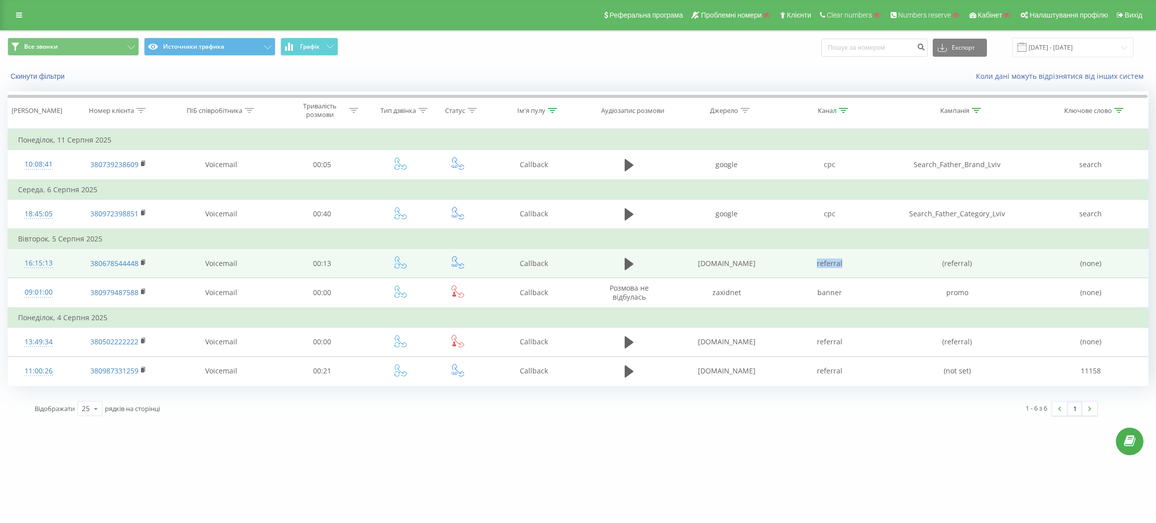
drag, startPoint x: 811, startPoint y: 264, endPoint x: 850, endPoint y: 264, distance: 39.1
click at [850, 264] on td "referral" at bounding box center [829, 263] width 103 height 29
copy td "referral"
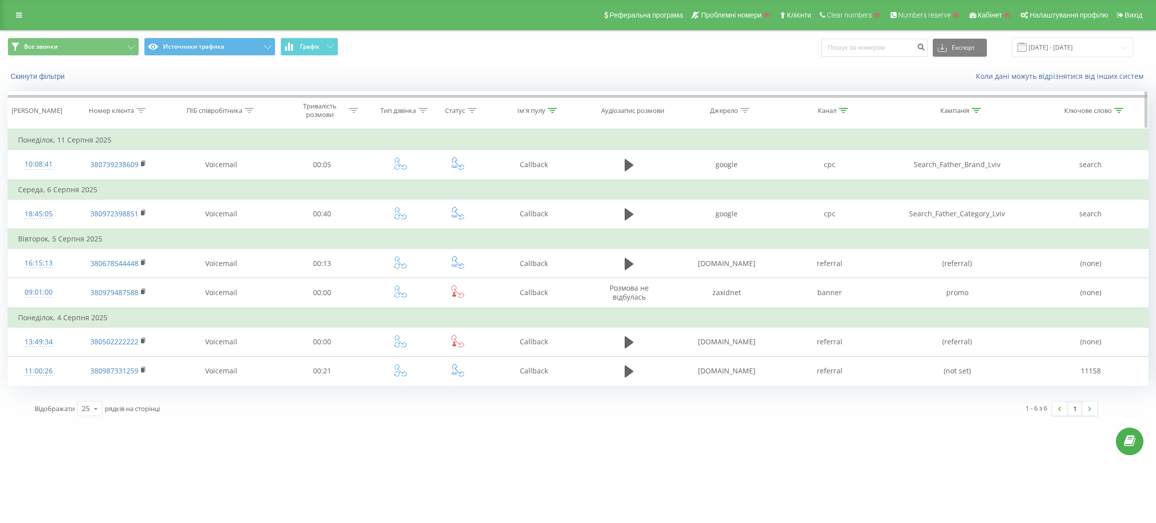
click at [842, 113] on icon at bounding box center [843, 110] width 9 height 5
drag, startPoint x: 823, startPoint y: 180, endPoint x: 786, endPoint y: 181, distance: 36.6
click at [786, 181] on input "[DOMAIN_NAME]" at bounding box center [829, 183] width 88 height 18
paste input "referral"
type input "referral"
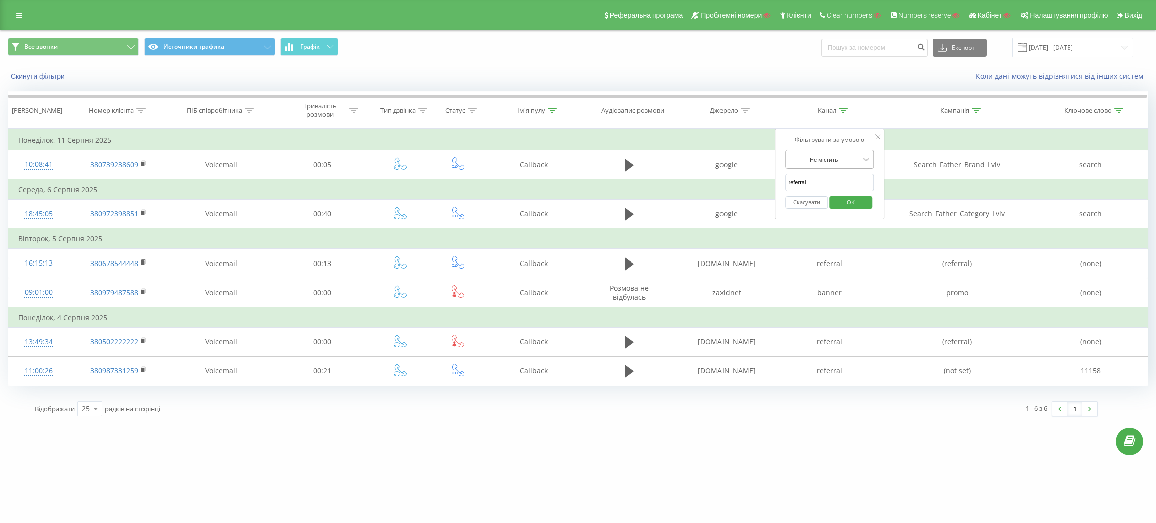
click at [837, 158] on div at bounding box center [823, 159] width 71 height 10
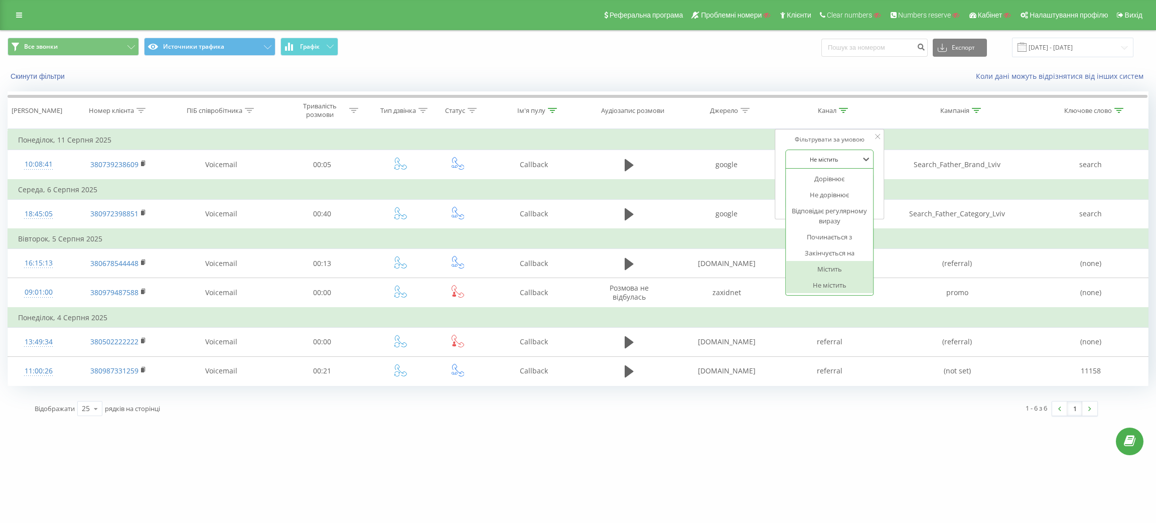
click at [827, 273] on div "Містить" at bounding box center [829, 269] width 87 height 16
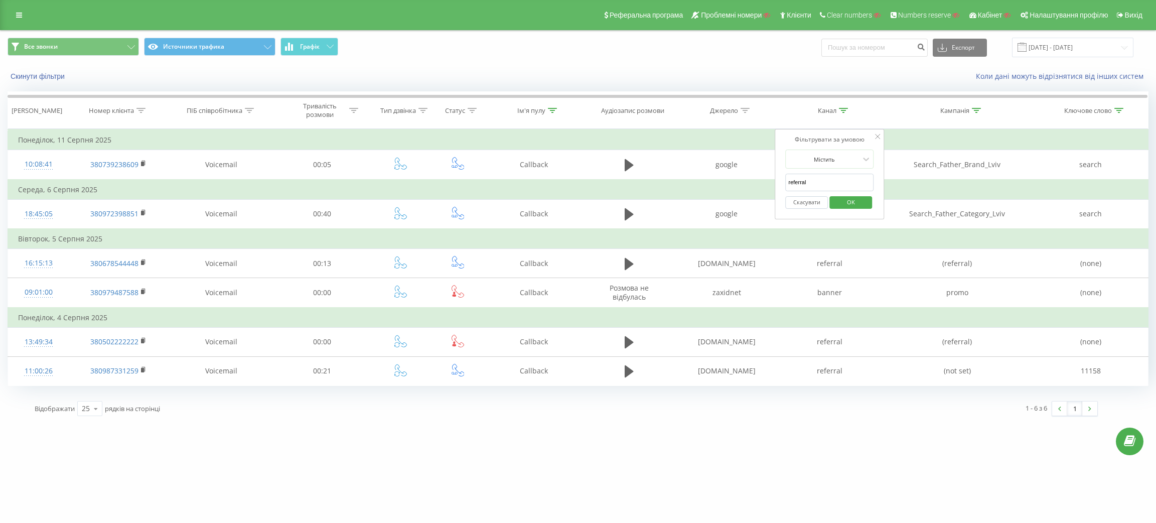
click at [849, 197] on span "OK" at bounding box center [851, 202] width 28 height 16
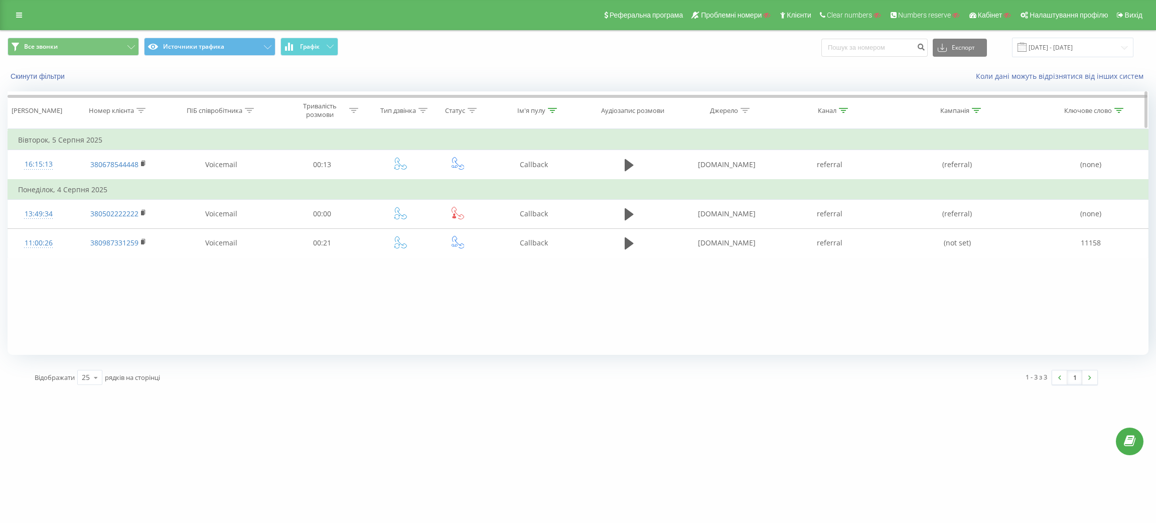
click at [548, 108] on icon at bounding box center [552, 110] width 9 height 5
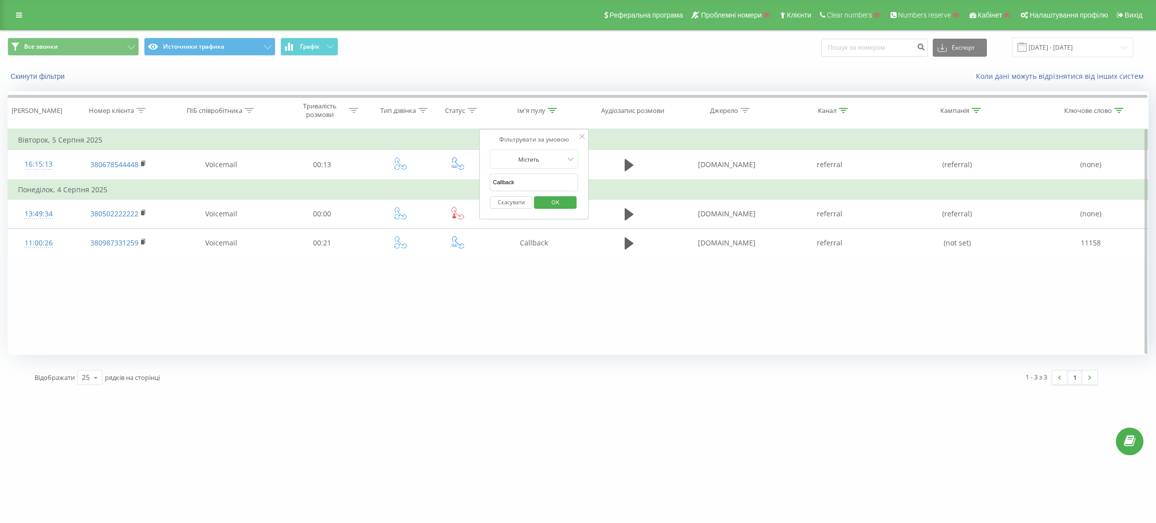
click at [506, 203] on button "Скасувати" at bounding box center [511, 202] width 43 height 13
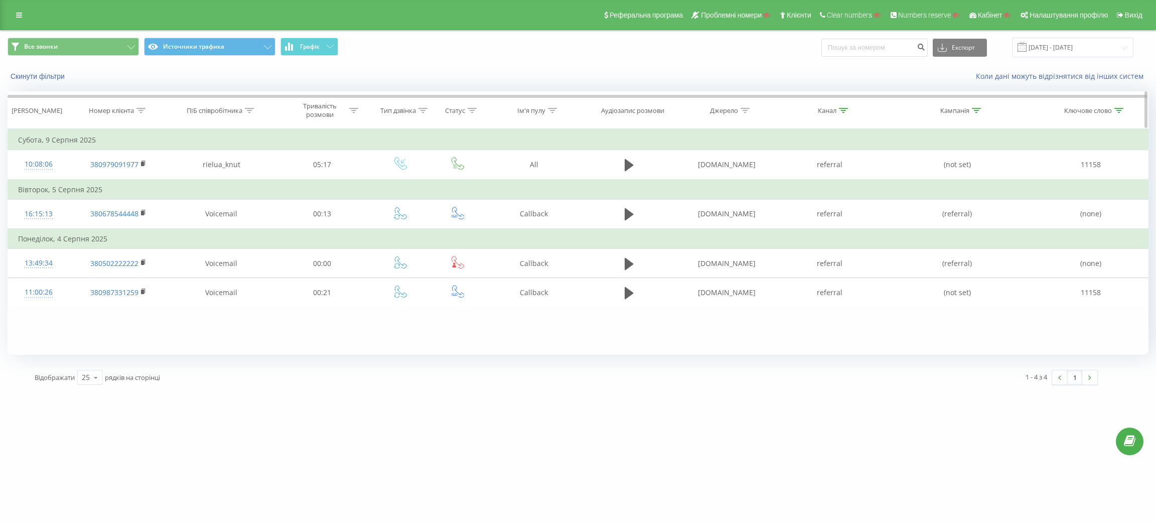
click at [980, 111] on icon at bounding box center [976, 110] width 9 height 5
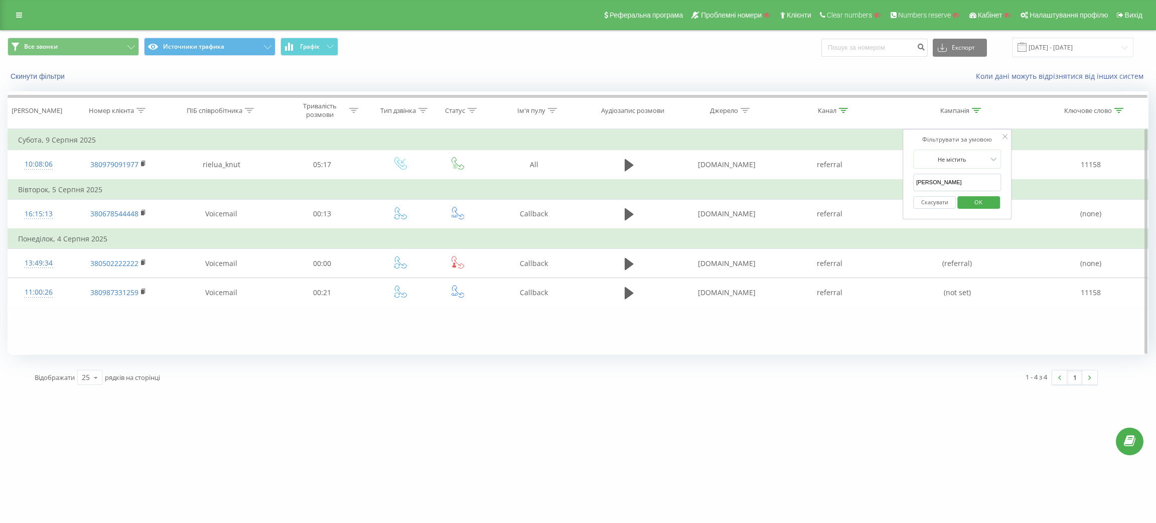
click at [940, 206] on button "Скасувати" at bounding box center [934, 202] width 43 height 13
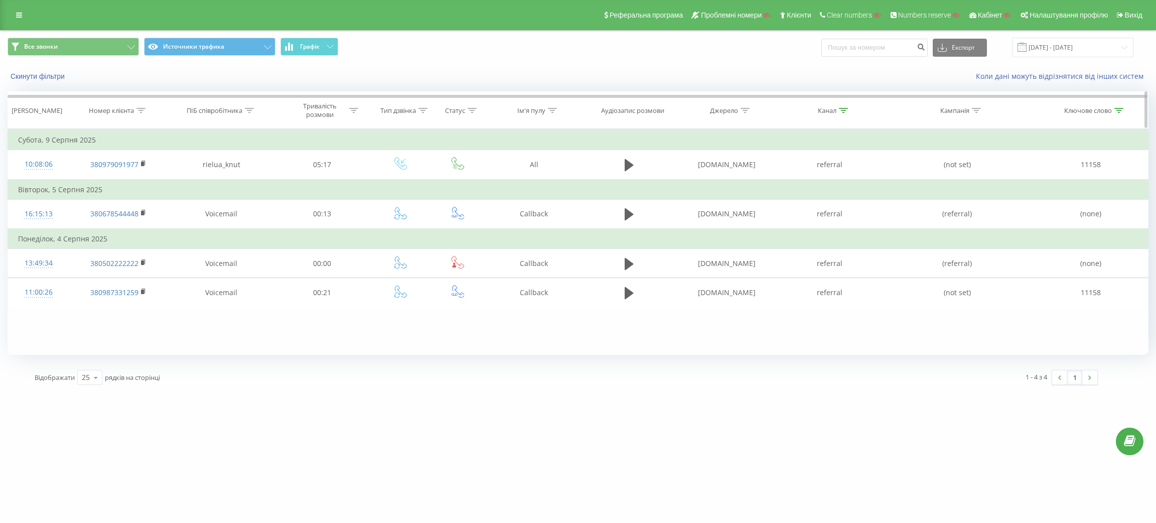
click at [1116, 110] on icon at bounding box center [1118, 110] width 9 height 5
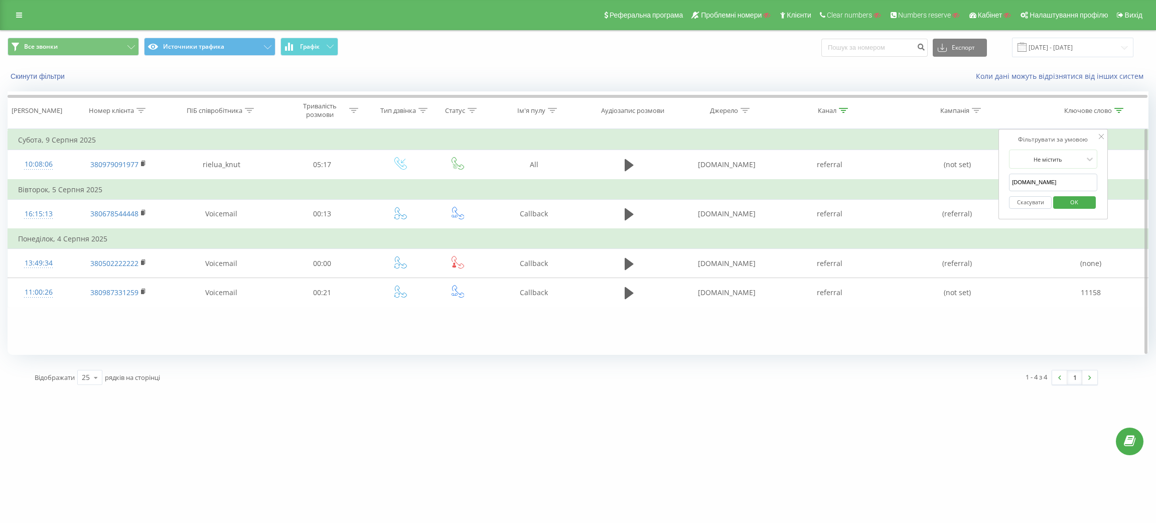
click at [1028, 204] on button "Скасувати" at bounding box center [1030, 202] width 43 height 13
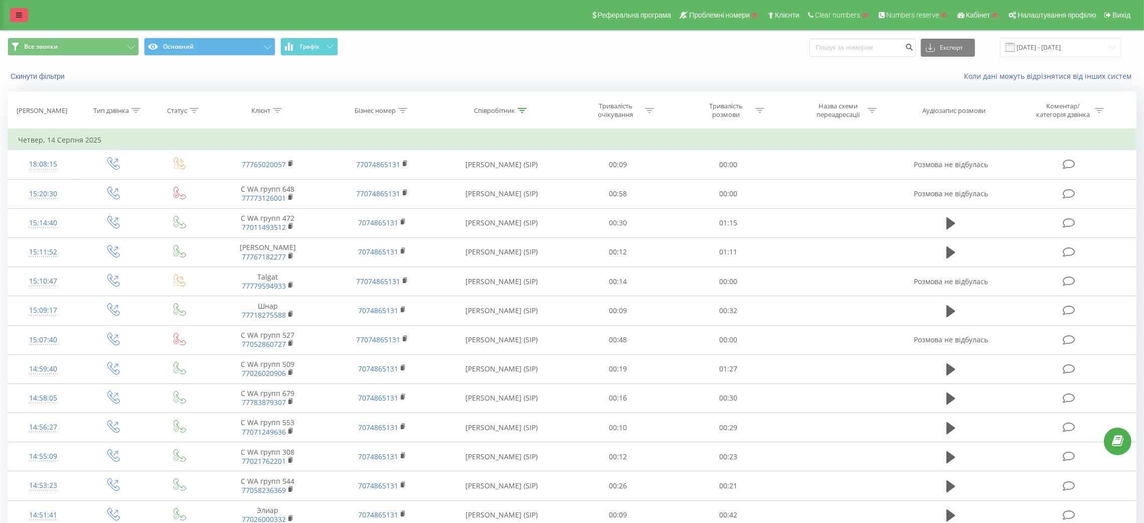
click at [11, 15] on link at bounding box center [19, 15] width 18 height 14
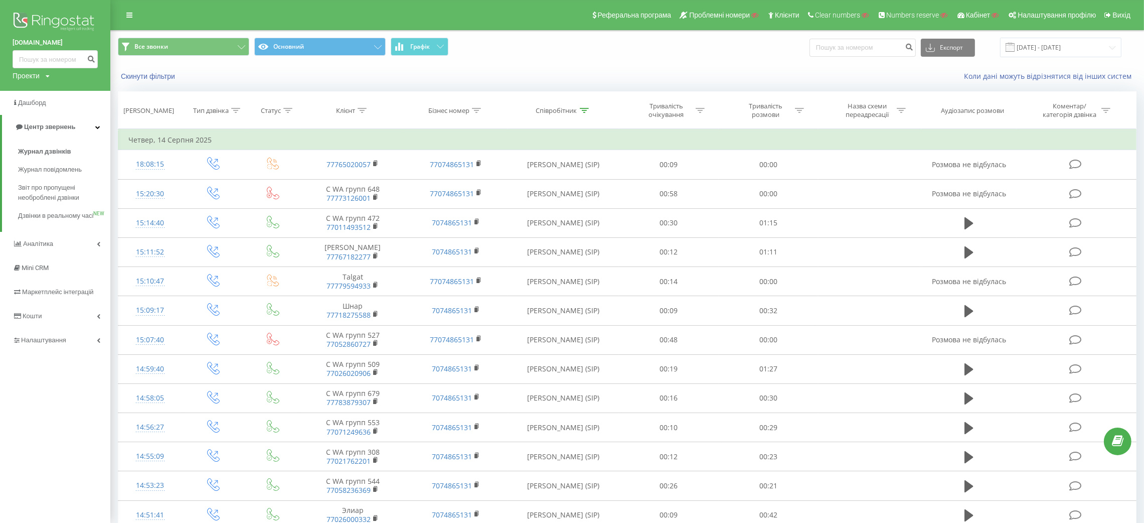
click at [34, 78] on div "Проекти" at bounding box center [26, 76] width 27 height 10
click at [41, 89] on input "text" at bounding box center [41, 91] width 50 height 15
paste input "Marksem.ua"
click at [65, 92] on input "Marksem.ua" at bounding box center [41, 91] width 50 height 15
type input "Marksem.ua"
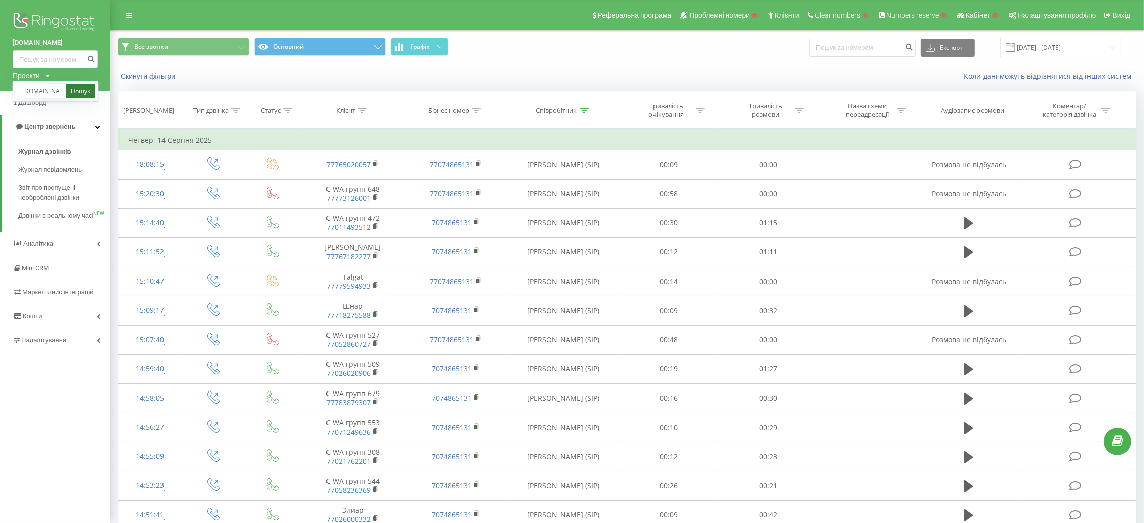
click at [83, 92] on link "Пошук" at bounding box center [81, 91] width 30 height 15
